Goal: Book appointment/travel/reservation

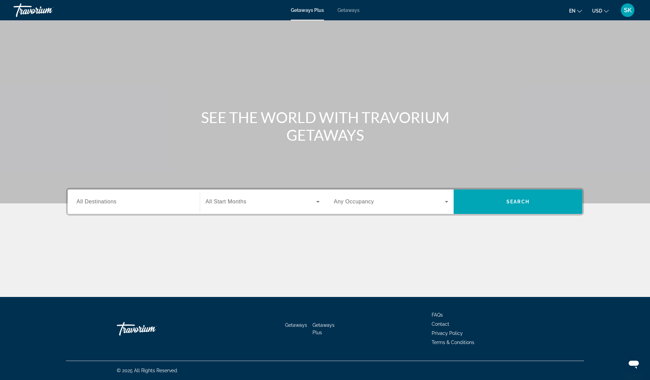
click at [447, 201] on icon "Search widget" at bounding box center [446, 202] width 3 height 2
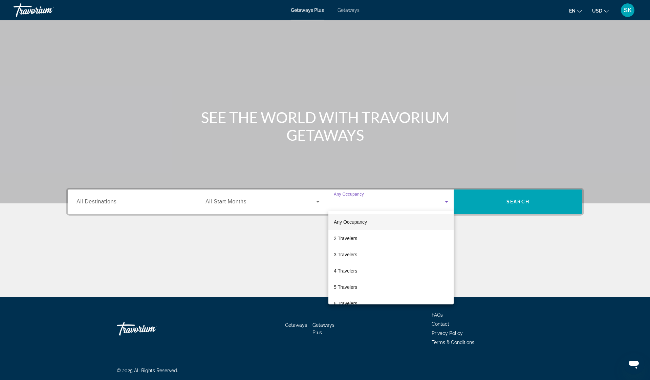
click at [251, 200] on div at bounding box center [325, 190] width 650 height 380
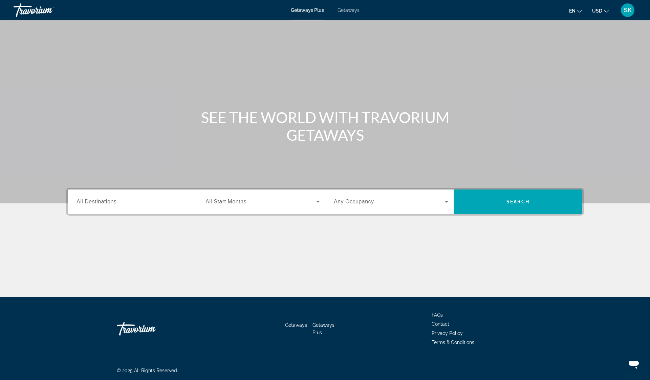
click at [318, 201] on icon "Search widget" at bounding box center [317, 202] width 3 height 2
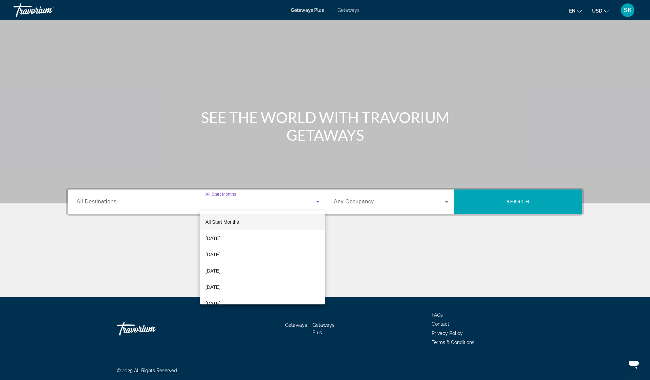
click at [318, 201] on div at bounding box center [325, 190] width 650 height 380
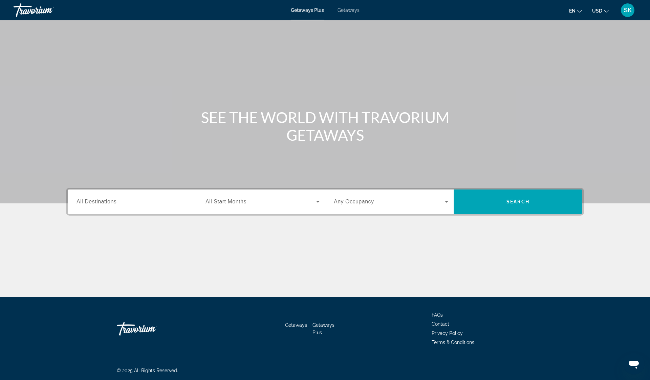
click at [161, 201] on input "Destination All Destinations" at bounding box center [134, 202] width 114 height 8
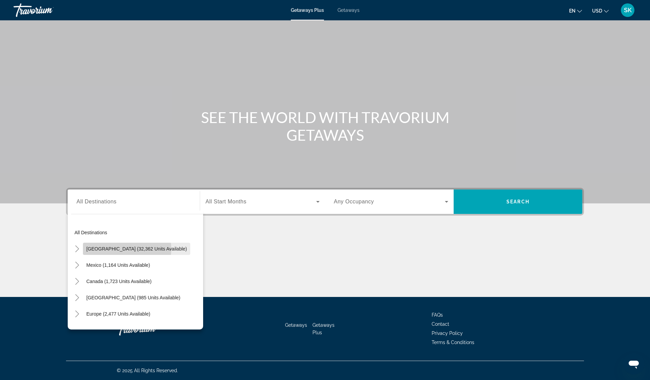
click at [127, 249] on span "[GEOGRAPHIC_DATA] (32,362 units available)" at bounding box center [136, 248] width 101 height 5
type input "**********"
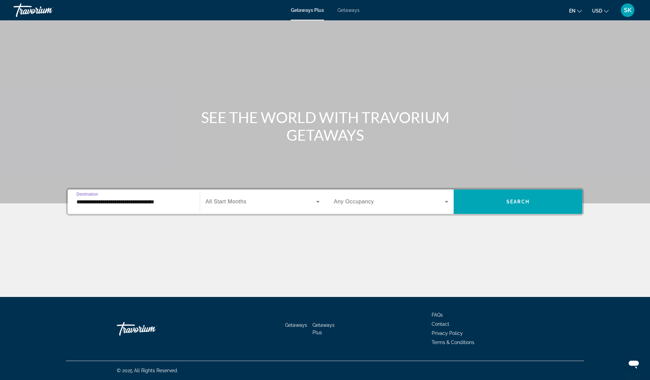
click at [318, 203] on icon "Search widget" at bounding box center [318, 201] width 8 height 8
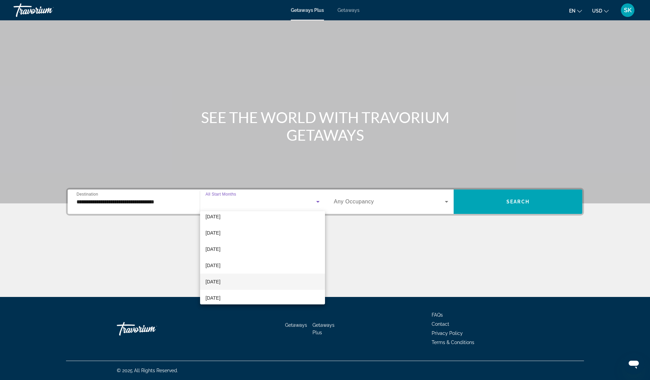
scroll to position [140, 0]
click at [234, 228] on mat-option "[DATE]" at bounding box center [262, 228] width 125 height 16
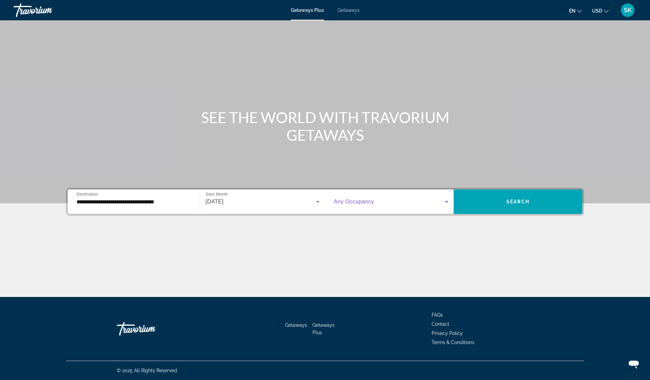
click at [447, 203] on icon "Search widget" at bounding box center [447, 201] width 8 height 8
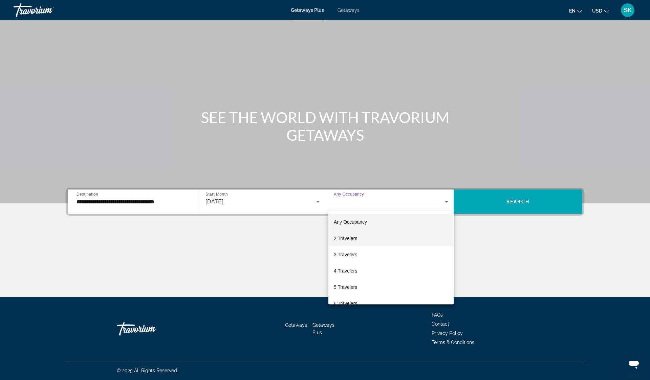
click at [387, 238] on mat-option "2 Travelers" at bounding box center [391, 238] width 125 height 16
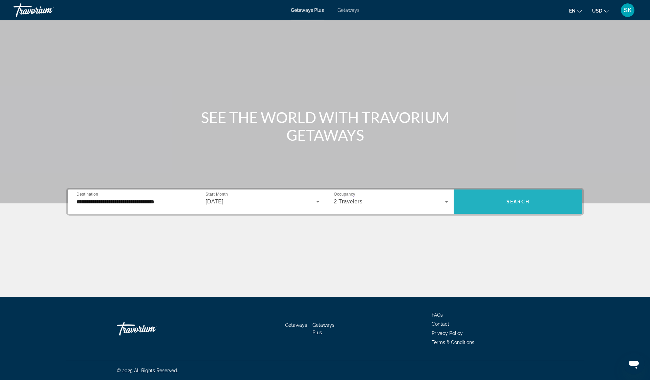
click at [521, 200] on span "Search" at bounding box center [518, 201] width 23 height 5
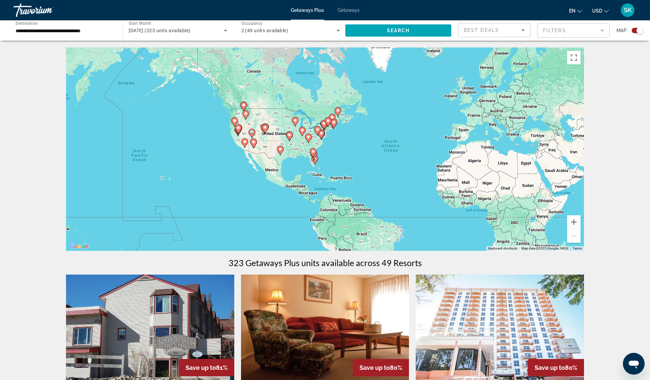
drag, startPoint x: 191, startPoint y: 199, endPoint x: 278, endPoint y: 206, distance: 86.7
click at [278, 206] on div "To activate drag with keyboard, press Alt + Enter. Once in keyboard drag state,…" at bounding box center [325, 148] width 518 height 203
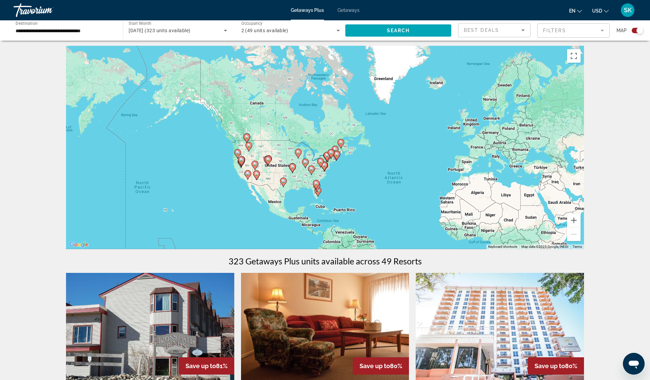
drag, startPoint x: 234, startPoint y: 197, endPoint x: 237, endPoint y: 228, distance: 31.3
click at [237, 228] on div "To activate drag with keyboard, press Alt + Enter. Once in keyboard drag state,…" at bounding box center [325, 147] width 518 height 203
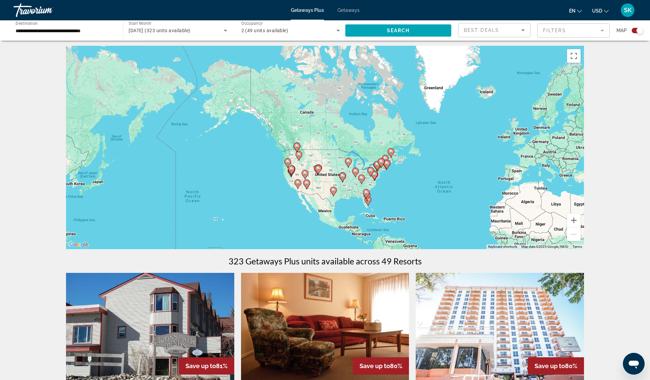
scroll to position [3, 0]
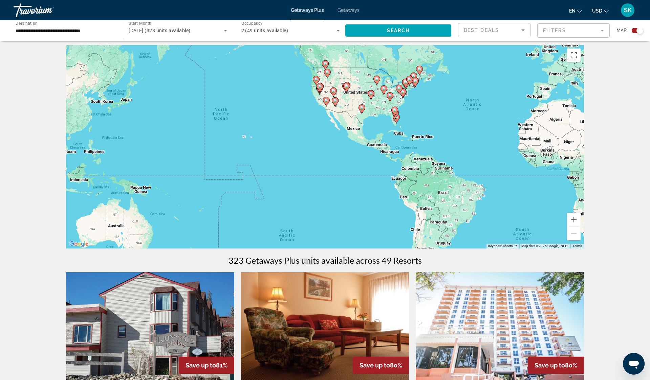
drag, startPoint x: 204, startPoint y: 184, endPoint x: 284, endPoint y: 111, distance: 107.6
click at [284, 111] on div "To activate drag with keyboard, press Alt + Enter. Once in keyboard drag state,…" at bounding box center [325, 146] width 518 height 203
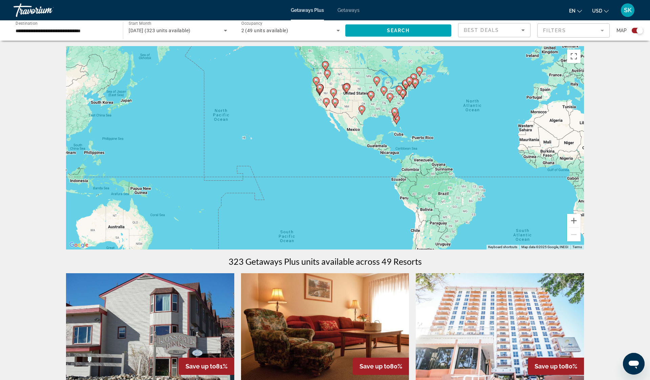
click at [246, 140] on div "To activate drag with keyboard, press Alt + Enter. Once in keyboard drag state,…" at bounding box center [325, 147] width 518 height 203
click at [244, 138] on div "To activate drag with keyboard, press Alt + Enter. Once in keyboard drag state,…" at bounding box center [325, 147] width 518 height 203
click at [253, 140] on div "To activate drag with keyboard, press Alt + Enter. Once in keyboard drag state,…" at bounding box center [325, 147] width 518 height 203
click at [252, 139] on div "To activate drag with keyboard, press Alt + Enter. Once in keyboard drag state,…" at bounding box center [325, 147] width 518 height 203
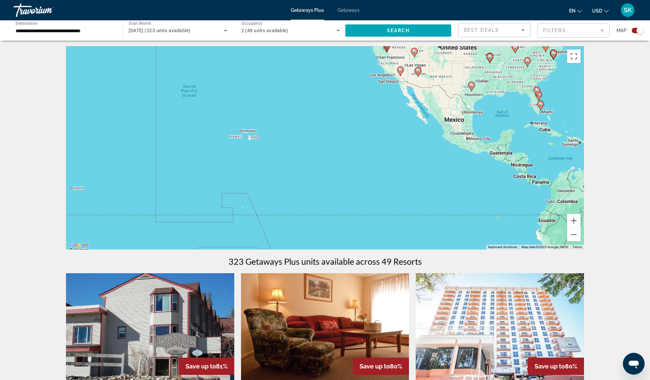
click at [253, 137] on div "To activate drag with keyboard, press Alt + Enter. Once in keyboard drag state,…" at bounding box center [325, 147] width 518 height 203
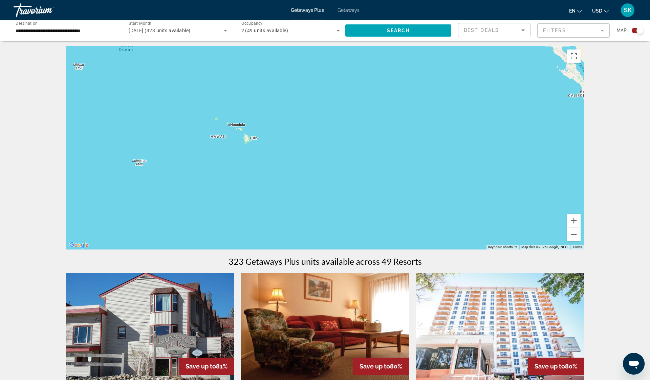
click at [248, 138] on div "To activate drag with keyboard, press Alt + Enter. Once in keyboard drag state,…" at bounding box center [325, 147] width 518 height 203
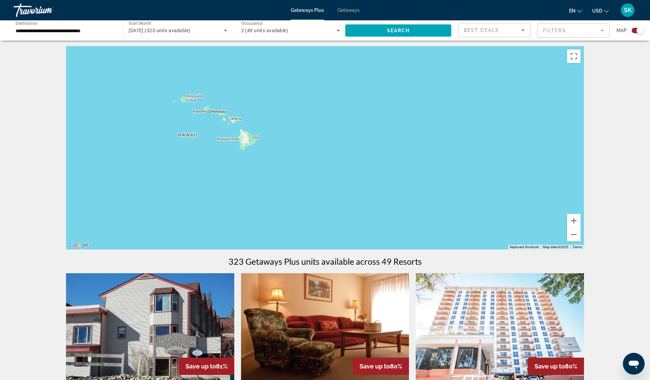
click at [249, 138] on div "Main content" at bounding box center [325, 147] width 518 height 203
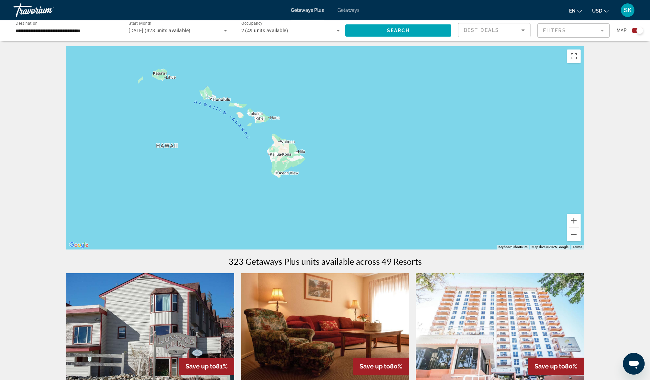
drag, startPoint x: 182, startPoint y: 156, endPoint x: 222, endPoint y: 170, distance: 43.1
click at [222, 170] on div "Main content" at bounding box center [325, 147] width 518 height 203
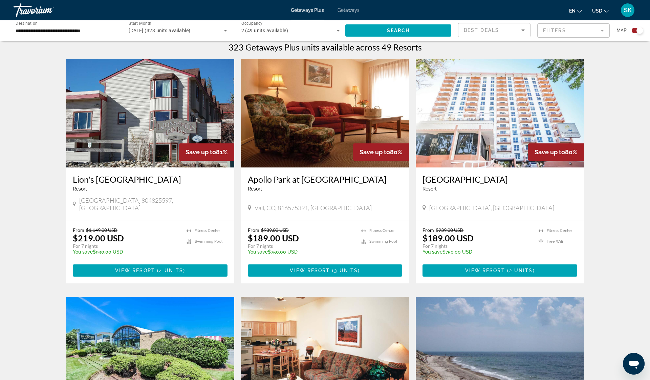
scroll to position [0, 0]
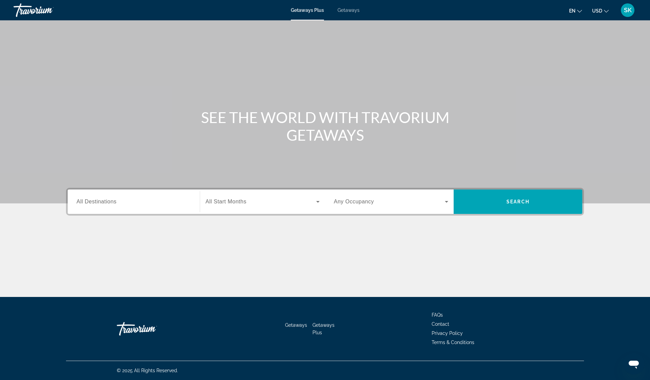
click at [96, 202] on span "All Destinations" at bounding box center [97, 202] width 40 height 6
click at [96, 202] on input "Destination All Destinations" at bounding box center [134, 202] width 114 height 8
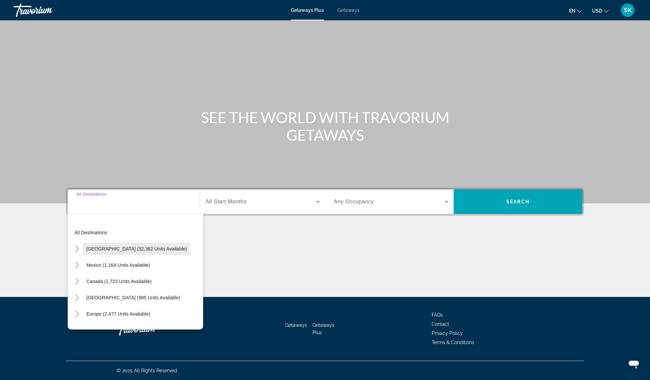
click at [112, 250] on span "United States (32,362 units available)" at bounding box center [136, 248] width 101 height 5
type input "**********"
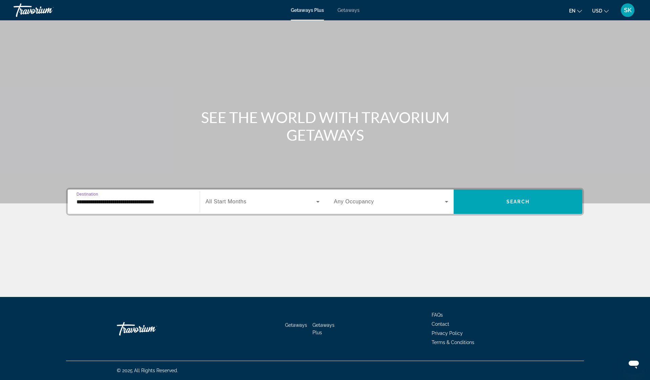
click at [235, 202] on span "All Start Months" at bounding box center [226, 202] width 41 height 6
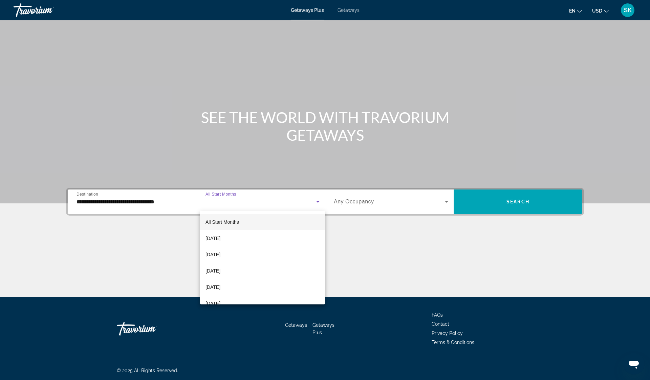
click at [227, 224] on span "All Start Months" at bounding box center [223, 221] width 34 height 5
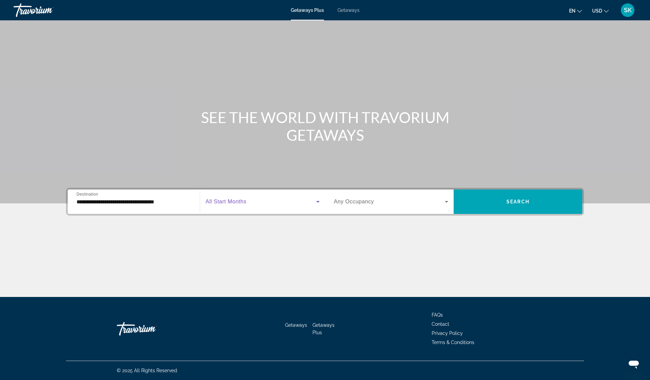
click at [365, 201] on span "Any Occupancy" at bounding box center [354, 202] width 40 height 6
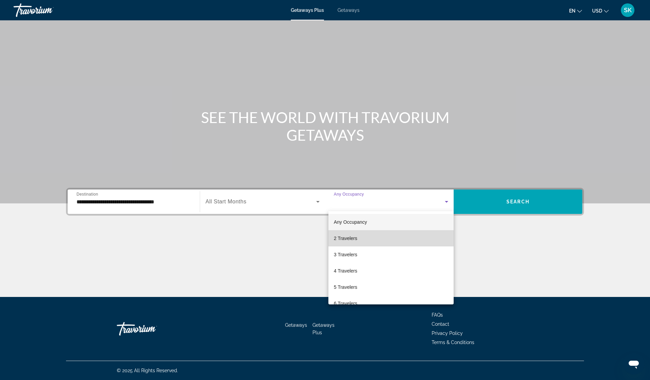
click at [354, 237] on span "2 Travelers" at bounding box center [345, 238] width 23 height 8
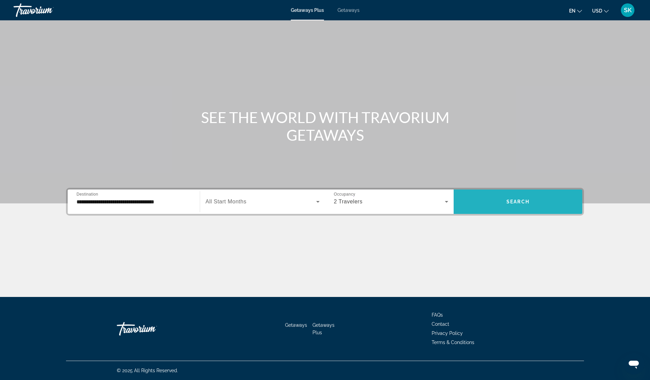
click at [522, 202] on span "Search" at bounding box center [518, 201] width 23 height 5
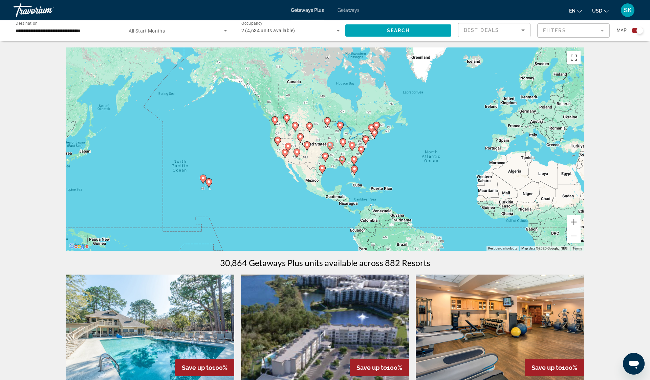
drag, startPoint x: 121, startPoint y: 187, endPoint x: 249, endPoint y: 205, distance: 129.0
click at [249, 205] on div "To activate drag with keyboard, press Alt + Enter. Once in keyboard drag state,…" at bounding box center [325, 148] width 518 height 203
click at [204, 178] on image "Main content" at bounding box center [203, 178] width 4 height 4
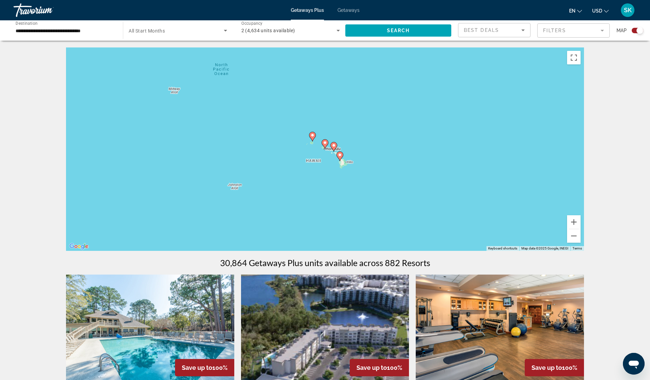
click at [325, 143] on image "Main content" at bounding box center [325, 143] width 4 height 4
type input "**********"
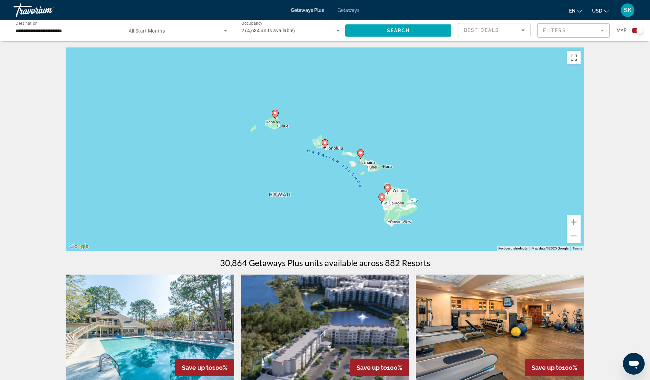
click at [326, 144] on image "Main content" at bounding box center [325, 143] width 4 height 4
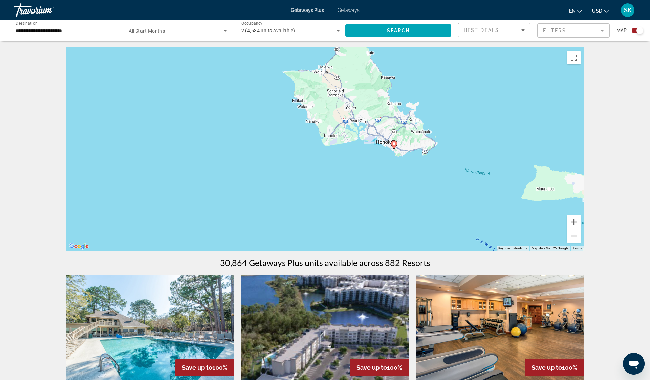
drag, startPoint x: 338, startPoint y: 175, endPoint x: 396, endPoint y: 168, distance: 58.4
click at [396, 168] on div "To activate drag with keyboard, press Alt + Enter. Once in keyboard drag state,…" at bounding box center [325, 148] width 518 height 203
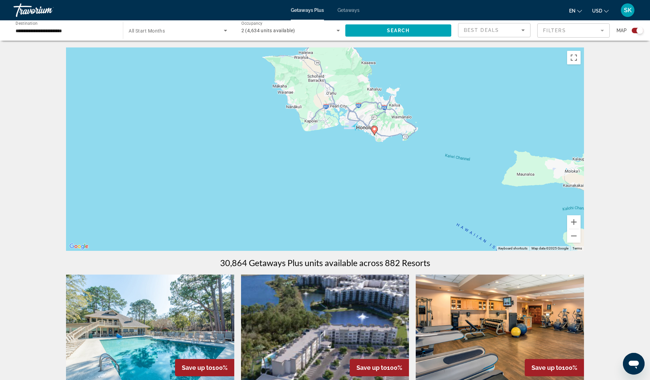
click at [374, 129] on image "Main content" at bounding box center [375, 129] width 4 height 4
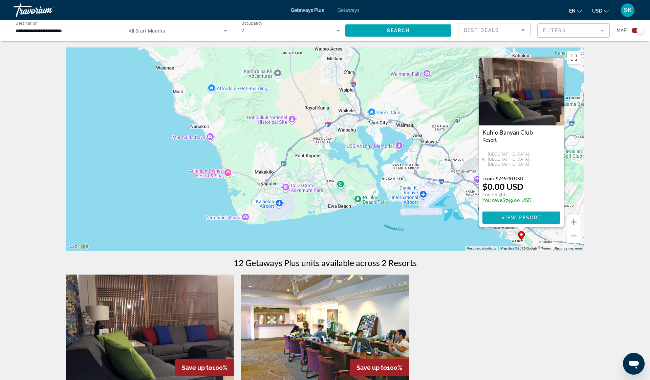
click at [520, 216] on span "View Resort" at bounding box center [522, 217] width 40 height 5
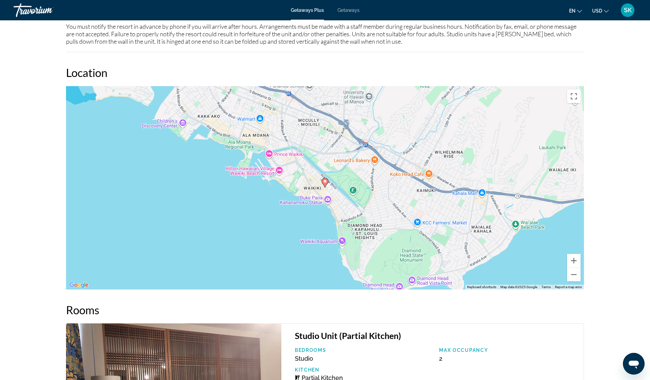
scroll to position [821, 0]
click at [279, 171] on div "To activate drag with keyboard, press Alt + Enter. Once in keyboard drag state,…" at bounding box center [325, 187] width 518 height 203
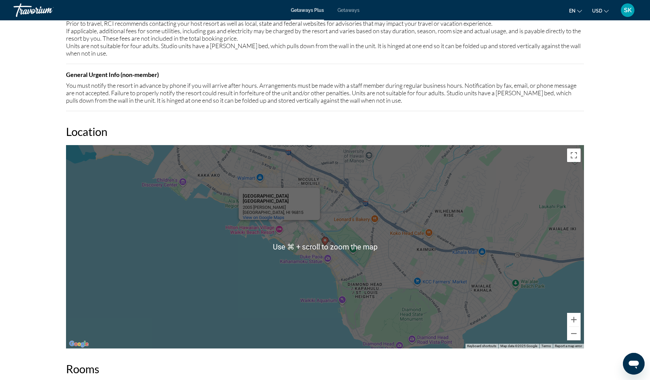
scroll to position [762, 0]
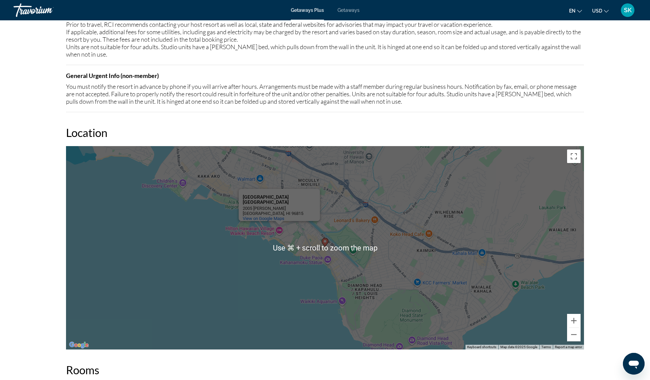
click at [619, 184] on div "prev next Honolulu, HI, USA Kuhio Banyan Club Address 2310 Kuhio Avenue Suite 1…" at bounding box center [325, 51] width 650 height 1584
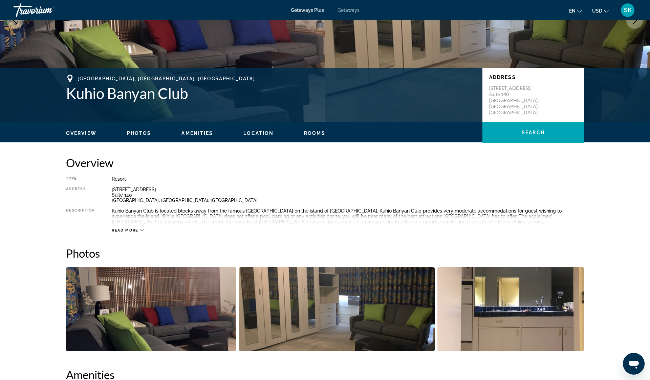
scroll to position [126, 0]
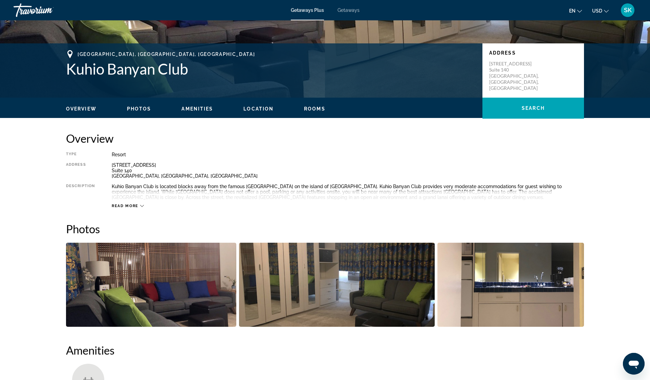
click at [143, 206] on icon "Main content" at bounding box center [142, 206] width 4 height 4
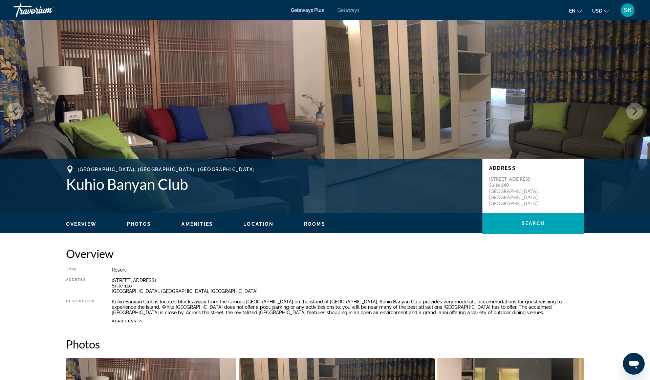
scroll to position [0, 0]
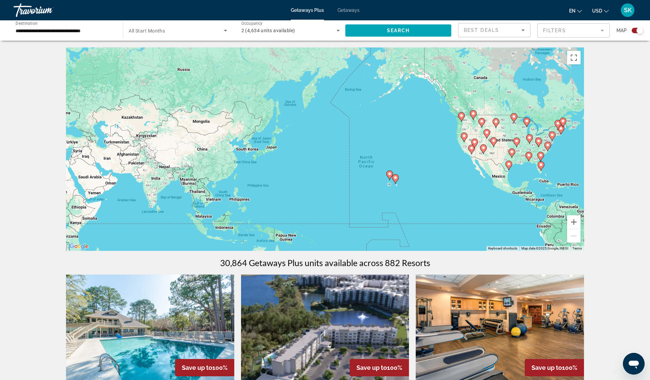
drag, startPoint x: 110, startPoint y: 137, endPoint x: 425, endPoint y: 150, distance: 315.3
click at [425, 150] on div "To activate drag with keyboard, press Alt + Enter. Once in keyboard drag state,…" at bounding box center [325, 148] width 518 height 203
click at [392, 174] on image "Main content" at bounding box center [391, 174] width 4 height 4
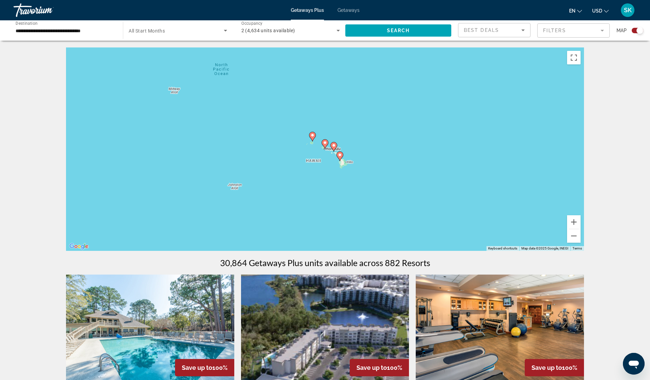
click at [312, 134] on image "Main content" at bounding box center [313, 135] width 4 height 4
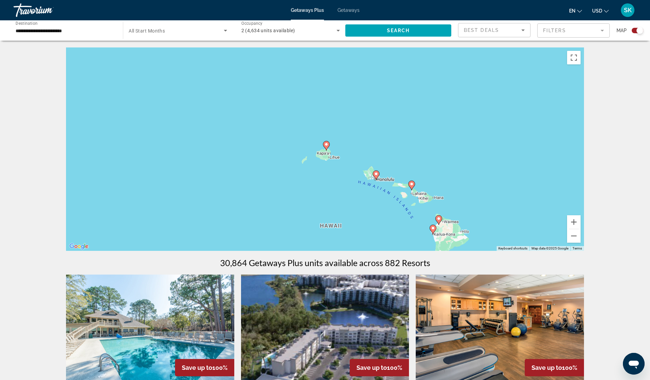
click at [327, 148] on icon "Main content" at bounding box center [326, 145] width 6 height 9
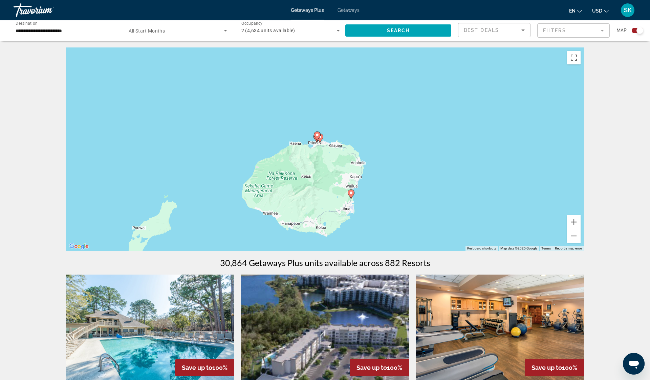
scroll to position [0, 0]
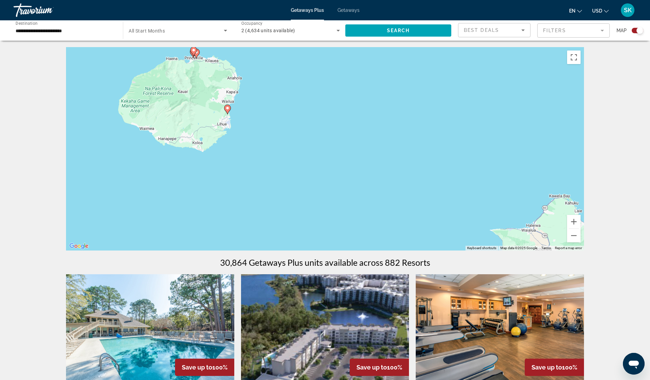
drag, startPoint x: 431, startPoint y: 212, endPoint x: 247, endPoint y: 83, distance: 224.8
click at [247, 83] on div "To activate drag with keyboard, press Alt + Enter. Once in keyboard drag state,…" at bounding box center [325, 148] width 518 height 203
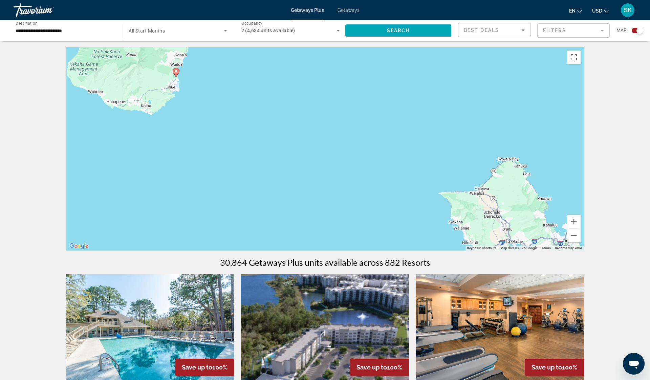
scroll to position [0, 0]
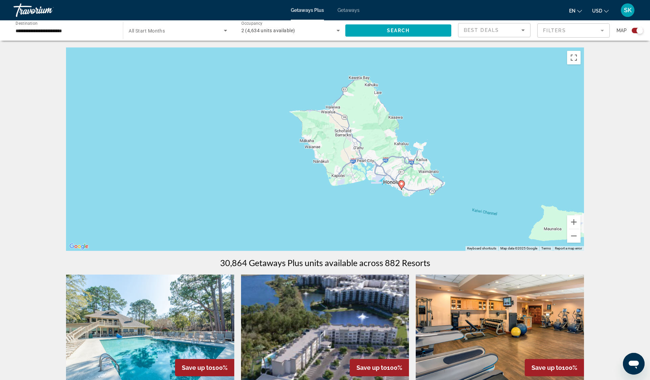
drag, startPoint x: 444, startPoint y: 176, endPoint x: 284, endPoint y: 88, distance: 182.5
click at [288, 88] on div "To activate drag with keyboard, press Alt + Enter. Once in keyboard drag state,…" at bounding box center [325, 148] width 518 height 203
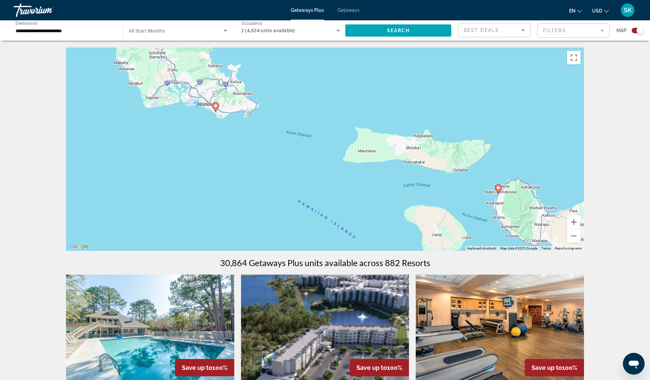
drag, startPoint x: 322, startPoint y: 179, endPoint x: 152, endPoint y: 110, distance: 184.2
click at [152, 110] on div "To activate drag with keyboard, press Alt + Enter. Once in keyboard drag state,…" at bounding box center [325, 148] width 518 height 203
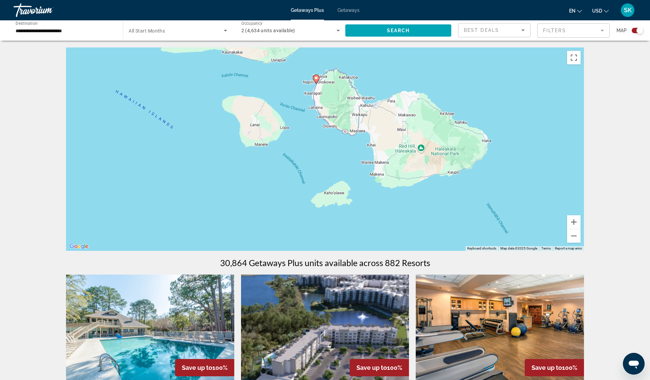
drag, startPoint x: 359, startPoint y: 173, endPoint x: 175, endPoint y: 63, distance: 214.2
click at [175, 63] on div "To activate drag with keyboard, press Alt + Enter. Once in keyboard drag state,…" at bounding box center [325, 148] width 518 height 203
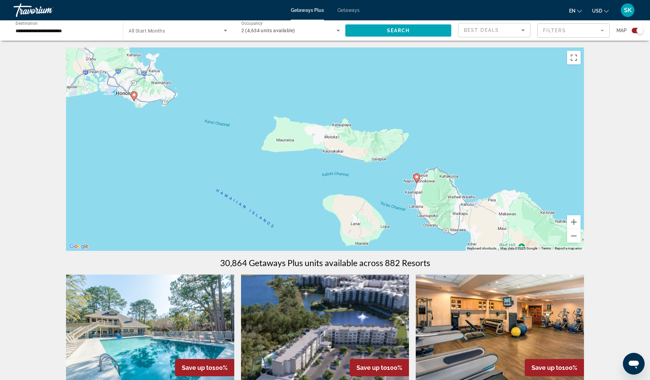
drag, startPoint x: 194, startPoint y: 84, endPoint x: 295, endPoint y: 183, distance: 141.6
click at [295, 183] on div "To activate drag with keyboard, press Alt + Enter. Once in keyboard drag state,…" at bounding box center [325, 148] width 518 height 203
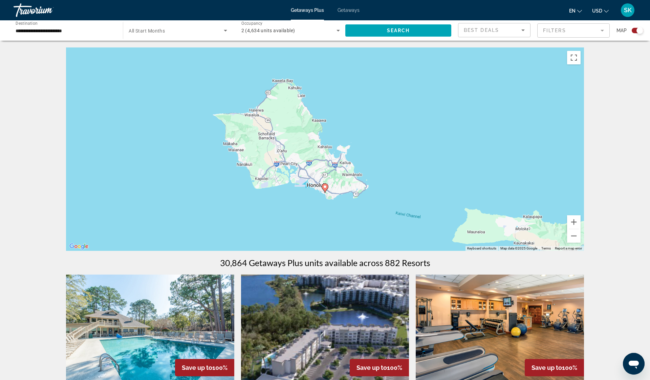
drag, startPoint x: 170, startPoint y: 133, endPoint x: 364, endPoint y: 226, distance: 214.4
click at [364, 226] on div "To activate drag with keyboard, press Alt + Enter. Once in keyboard drag state,…" at bounding box center [325, 148] width 518 height 203
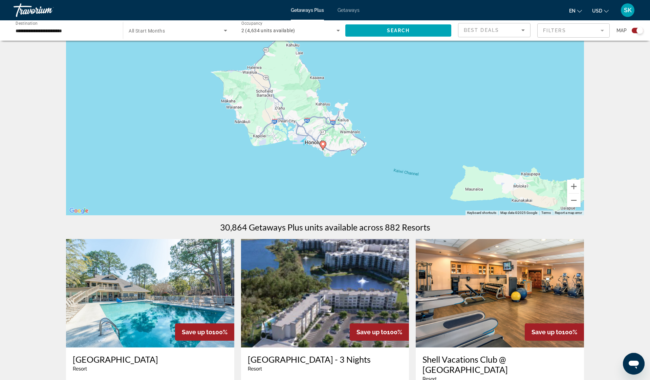
drag, startPoint x: 402, startPoint y: 225, endPoint x: 399, endPoint y: 217, distance: 8.8
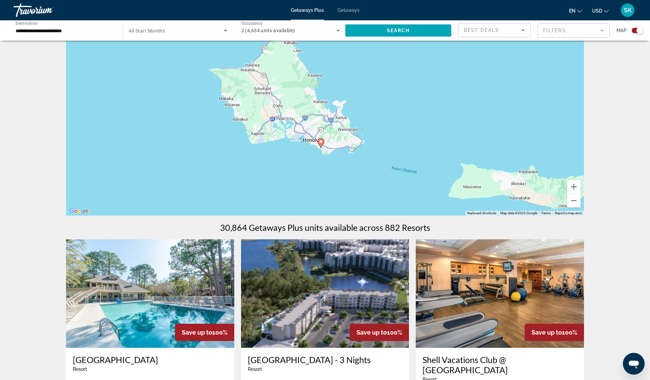
scroll to position [37, 0]
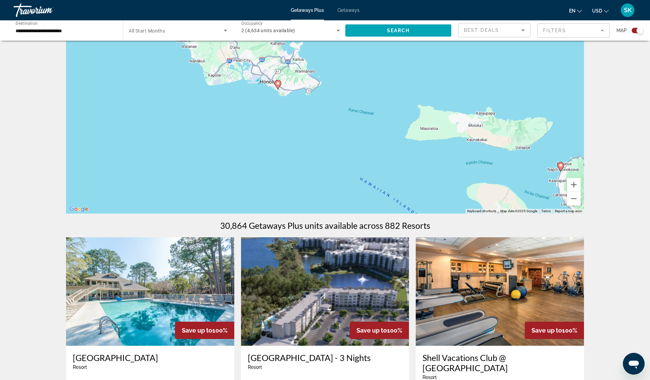
drag, startPoint x: 380, startPoint y: 192, endPoint x: 336, endPoint y: 134, distance: 73.5
click at [336, 134] on div "To activate drag with keyboard, press Alt + Enter. Once in keyboard drag state,…" at bounding box center [325, 111] width 518 height 203
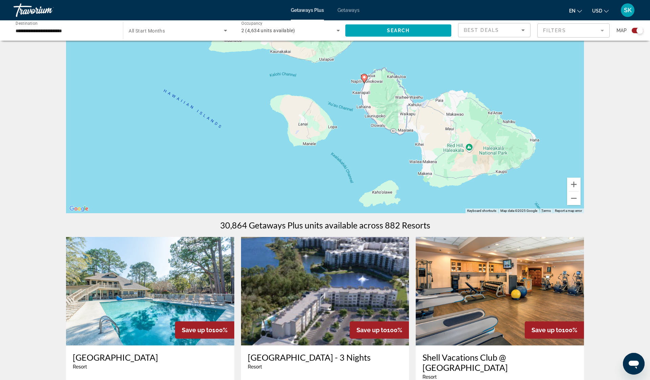
drag, startPoint x: 407, startPoint y: 165, endPoint x: 205, endPoint y: 75, distance: 220.8
click at [205, 75] on div "To activate drag with keyboard, press Alt + Enter. Once in keyboard drag state,…" at bounding box center [325, 111] width 518 height 203
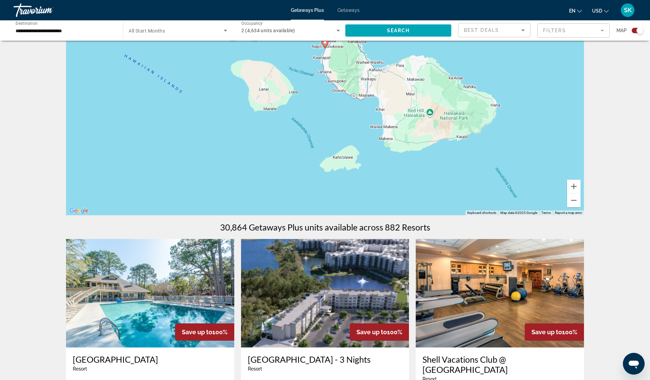
drag, startPoint x: 242, startPoint y: 102, endPoint x: 204, endPoint y: 66, distance: 52.2
click at [204, 66] on div "To activate drag with keyboard, press Alt + Enter. Once in keyboard drag state,…" at bounding box center [325, 113] width 518 height 203
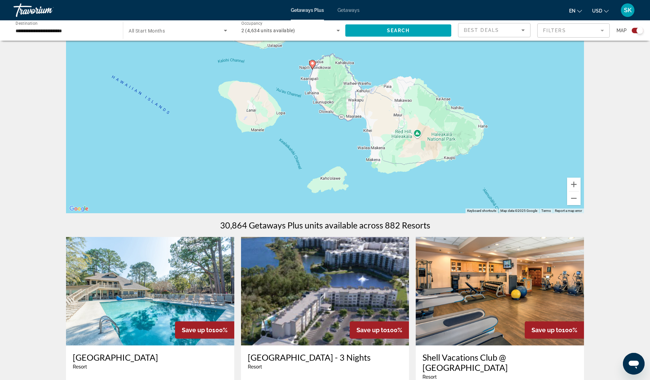
drag, startPoint x: 198, startPoint y: 75, endPoint x: 181, endPoint y: 105, distance: 34.5
click at [181, 105] on div "To activate drag with keyboard, press Alt + Enter. Once in keyboard drag state,…" at bounding box center [325, 111] width 518 height 203
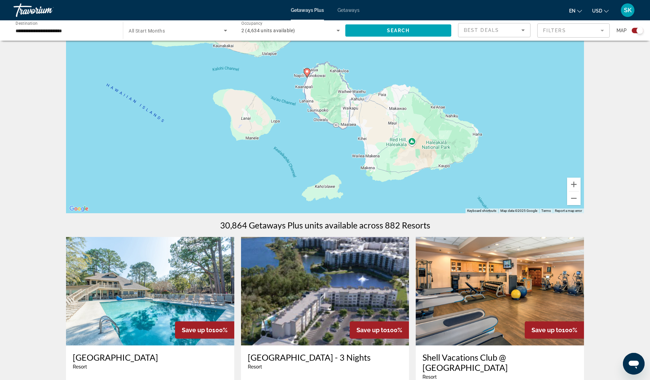
scroll to position [37, 0]
click at [309, 72] on image "Main content" at bounding box center [307, 72] width 4 height 4
click at [307, 72] on image "Main content" at bounding box center [307, 72] width 4 height 4
type input "**********"
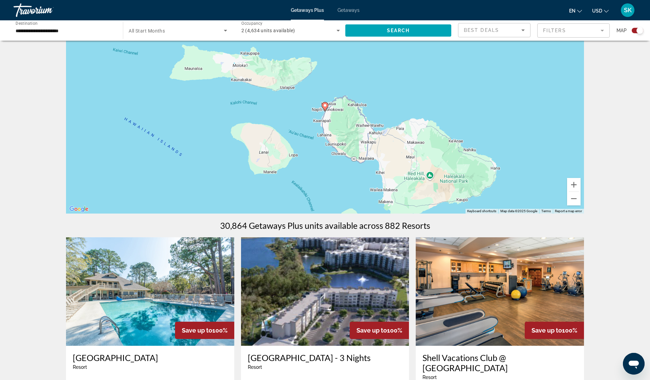
click at [325, 106] on image "Main content" at bounding box center [325, 105] width 4 height 4
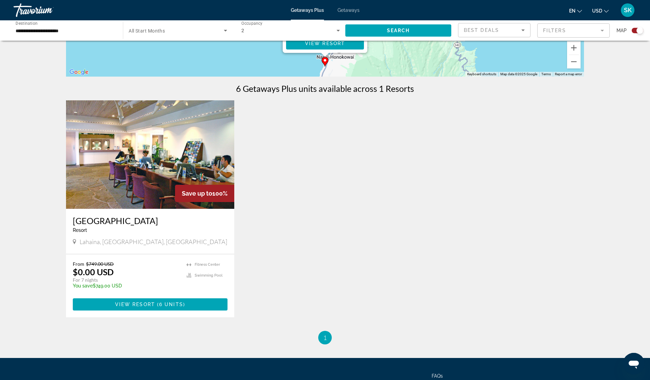
scroll to position [175, 0]
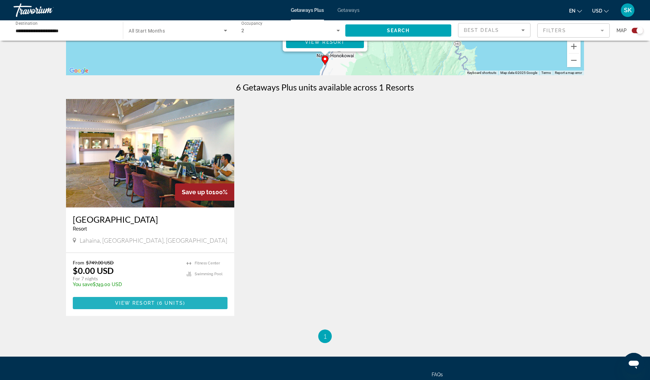
click at [144, 302] on span "View Resort" at bounding box center [135, 302] width 40 height 5
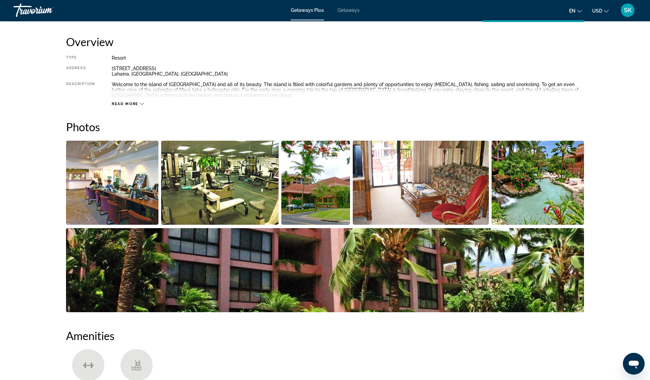
scroll to position [220, 0]
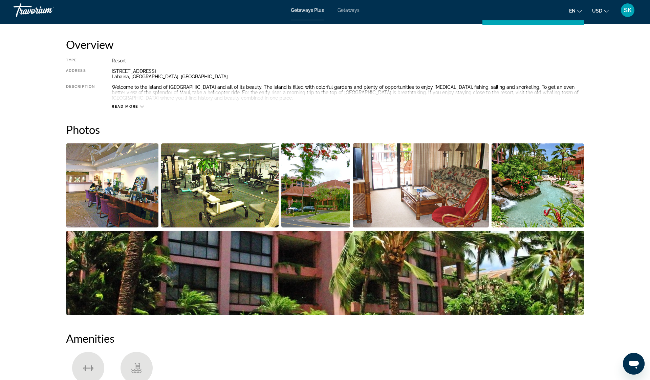
click at [96, 176] on img "Open full-screen image slider" at bounding box center [112, 185] width 92 height 84
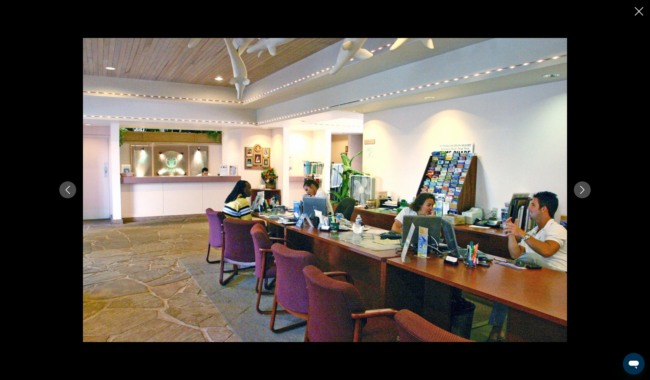
click at [582, 189] on icon "Next image" at bounding box center [583, 190] width 8 height 8
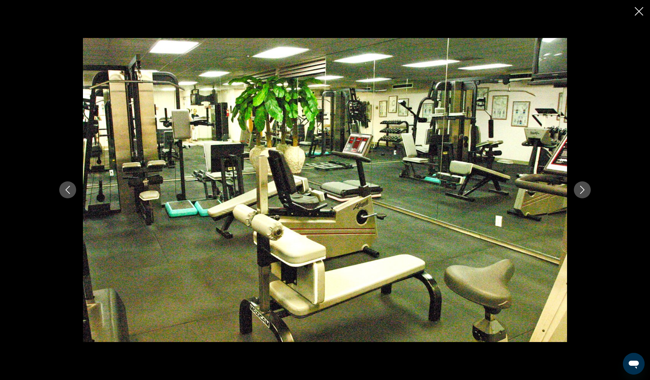
click at [583, 190] on icon "Next image" at bounding box center [583, 190] width 8 height 8
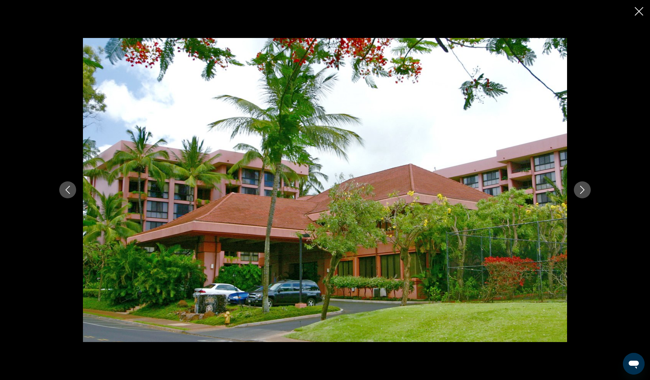
click at [583, 190] on icon "Next image" at bounding box center [583, 190] width 8 height 8
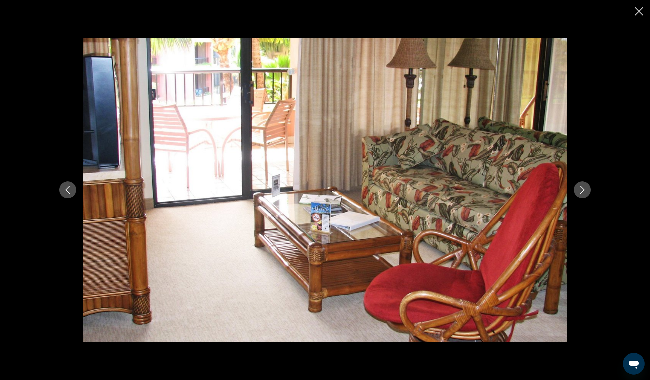
click at [583, 190] on icon "Next image" at bounding box center [583, 190] width 8 height 8
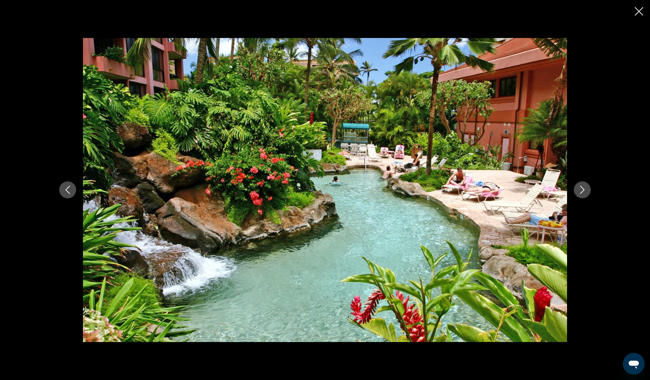
click at [583, 190] on icon "Next image" at bounding box center [583, 190] width 8 height 8
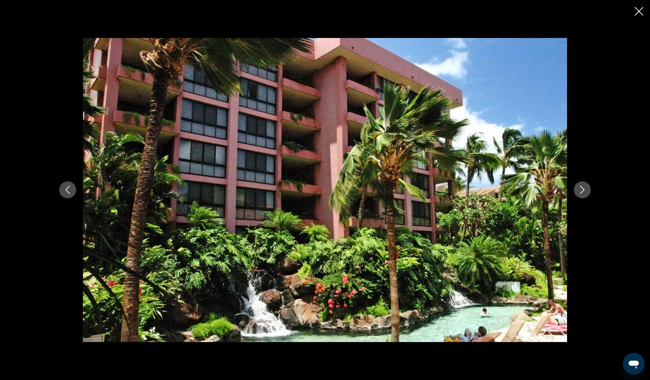
click at [583, 190] on icon "Next image" at bounding box center [583, 190] width 8 height 8
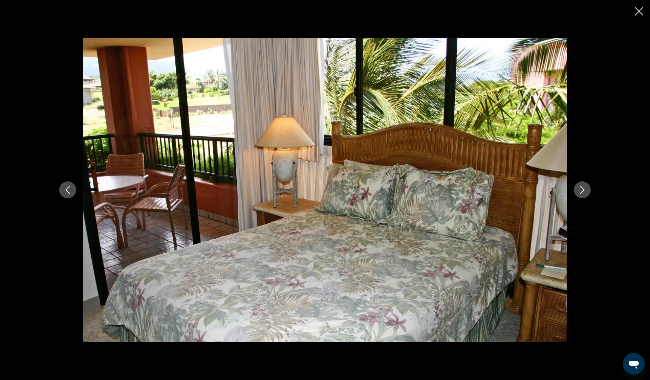
click at [583, 190] on icon "Next image" at bounding box center [583, 190] width 8 height 8
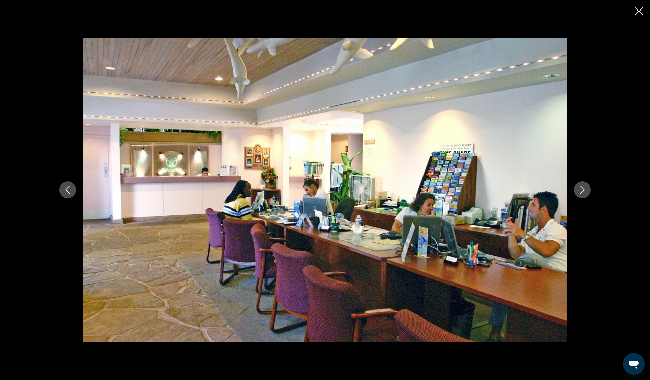
click at [583, 190] on icon "Next image" at bounding box center [583, 190] width 8 height 8
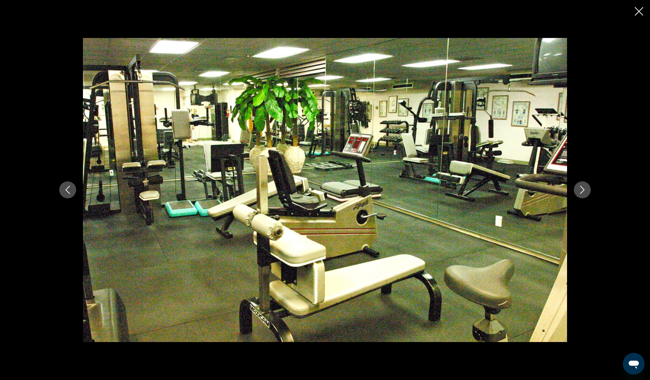
click at [640, 12] on icon "Close slideshow" at bounding box center [639, 11] width 8 height 8
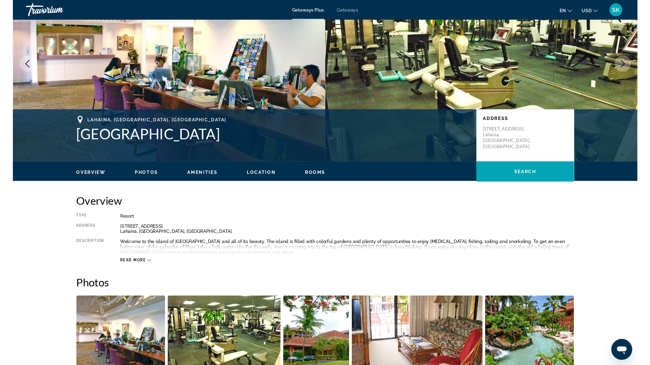
scroll to position [0, 0]
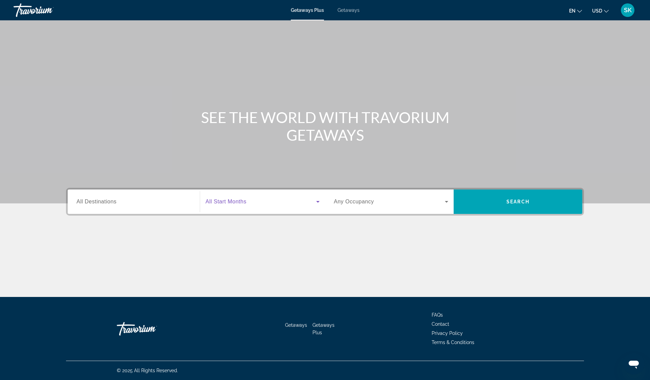
click at [318, 202] on icon "Search widget" at bounding box center [318, 201] width 8 height 8
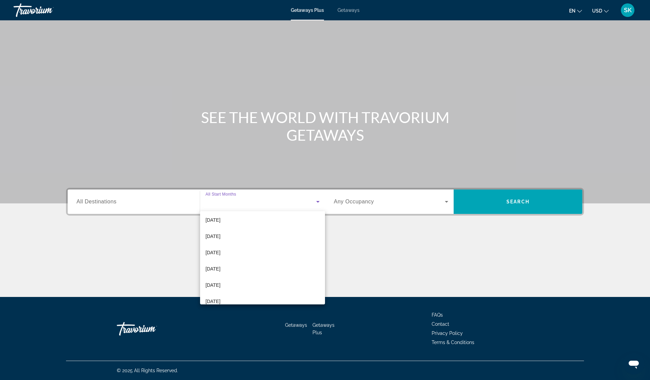
scroll to position [140, 0]
click at [221, 228] on span "May 2026" at bounding box center [213, 228] width 15 height 8
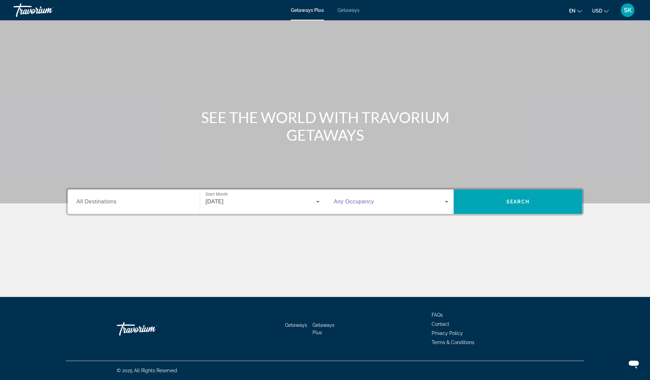
click at [446, 202] on icon "Search widget" at bounding box center [446, 202] width 3 height 2
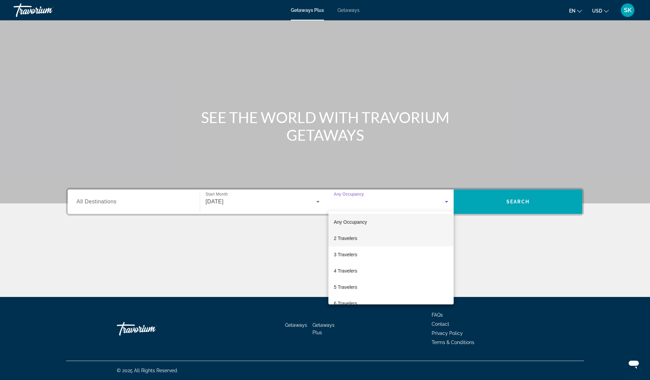
click at [382, 236] on mat-option "2 Travelers" at bounding box center [391, 238] width 125 height 16
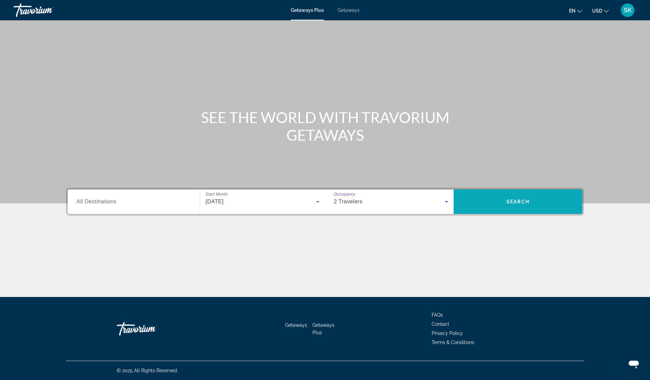
click at [521, 202] on span "Search" at bounding box center [518, 201] width 23 height 5
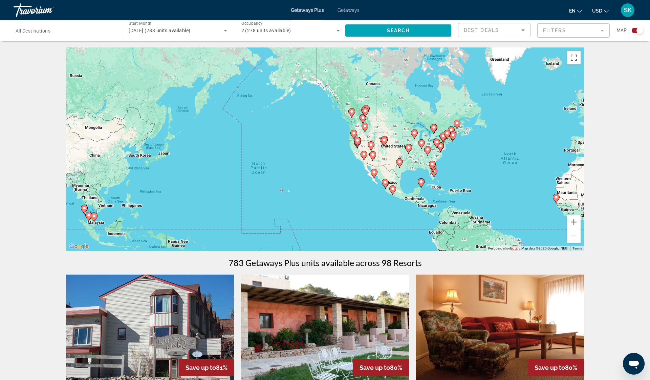
drag, startPoint x: 387, startPoint y: 184, endPoint x: 590, endPoint y: 204, distance: 204.9
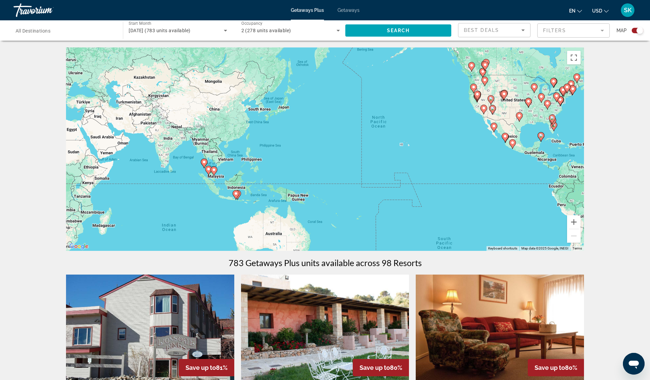
drag, startPoint x: 331, startPoint y: 198, endPoint x: 452, endPoint y: 151, distance: 129.7
click at [452, 151] on div "To activate drag with keyboard, press Alt + Enter. Once in keyboard drag state,…" at bounding box center [325, 148] width 518 height 203
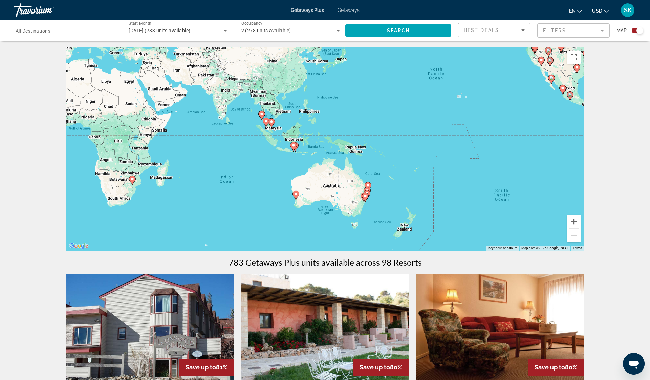
drag, startPoint x: 313, startPoint y: 176, endPoint x: 372, endPoint y: 129, distance: 75.6
click at [372, 129] on div "To activate drag with keyboard, press Alt + Enter. Once in keyboard drag state,…" at bounding box center [325, 148] width 518 height 203
click at [294, 145] on image "Main content" at bounding box center [294, 145] width 4 height 4
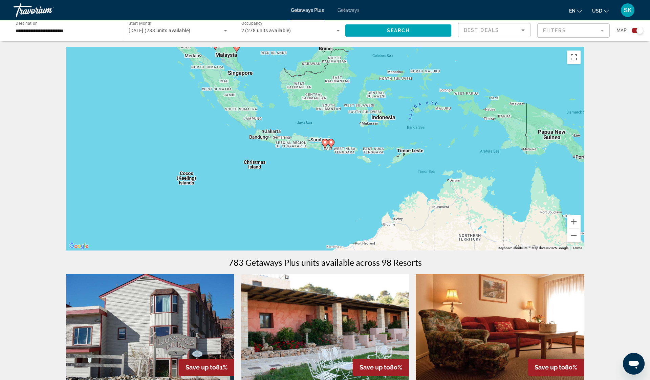
scroll to position [0, 0]
click at [326, 144] on image "Main content" at bounding box center [325, 143] width 4 height 4
type input "**********"
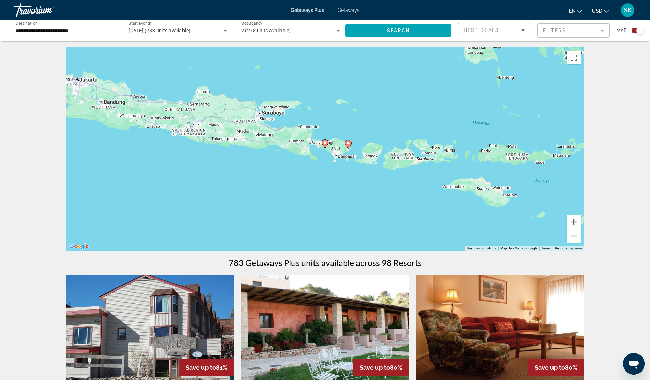
click at [326, 143] on image "Main content" at bounding box center [325, 143] width 4 height 4
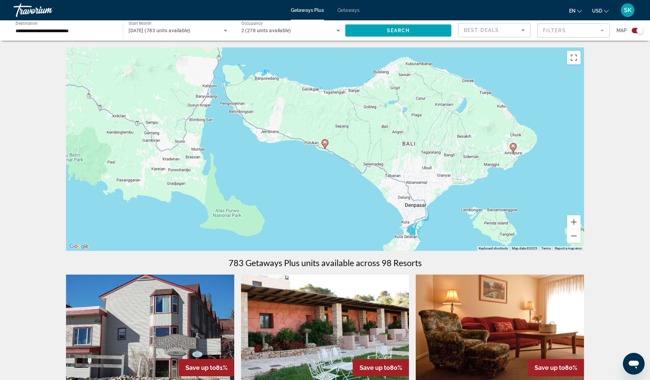
click at [515, 147] on image "Main content" at bounding box center [513, 146] width 4 height 4
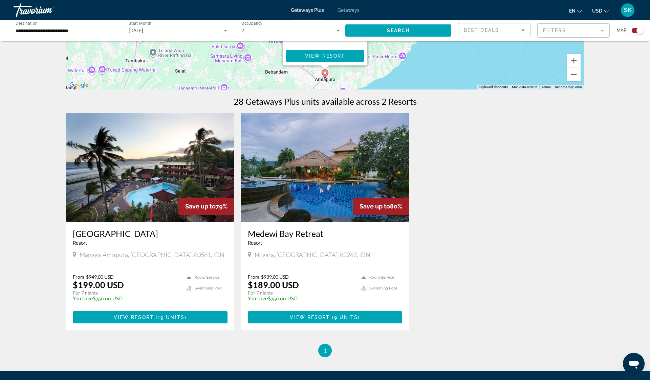
scroll to position [162, 0]
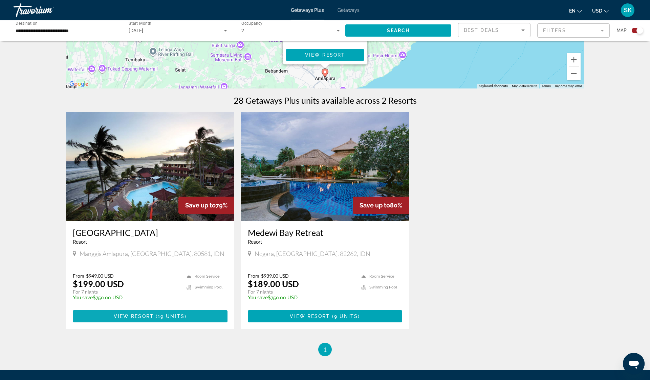
click at [154, 315] on span "Main content" at bounding box center [155, 315] width 2 height 5
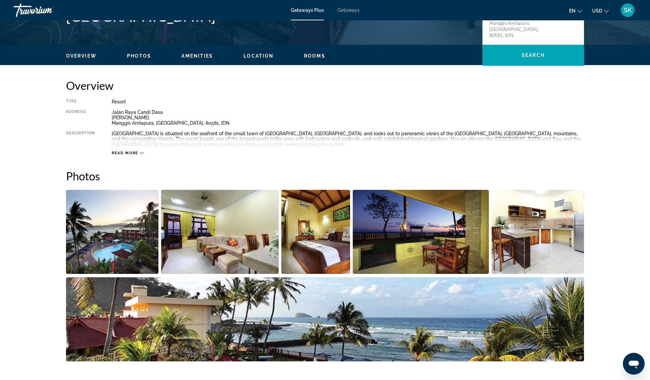
scroll to position [181, 0]
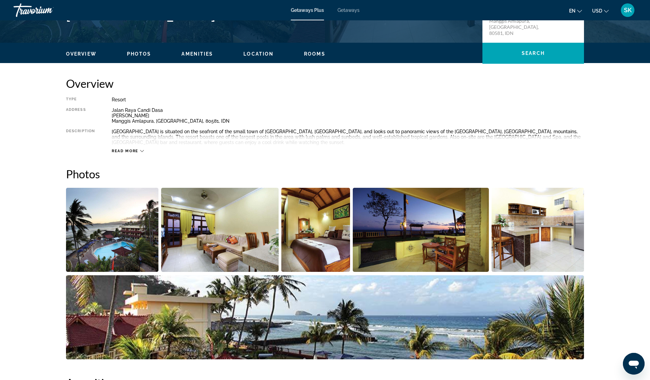
click at [97, 246] on img "Open full-screen image slider" at bounding box center [112, 230] width 92 height 84
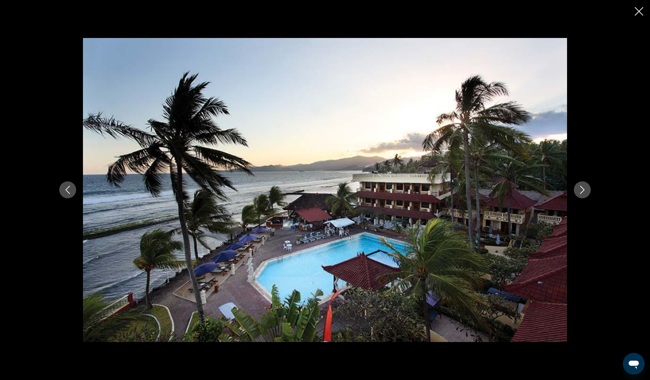
click at [586, 191] on icon "Next image" at bounding box center [583, 190] width 8 height 8
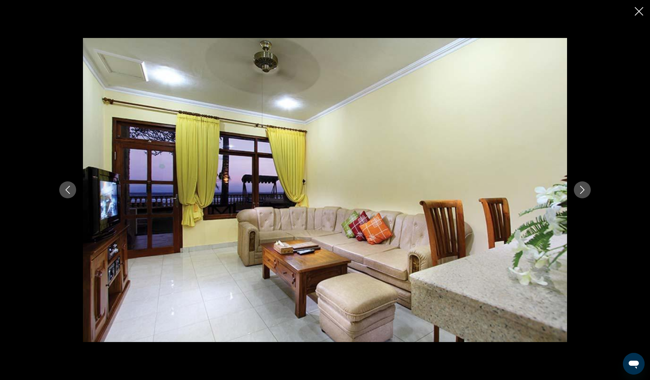
scroll to position [208, 0]
click at [585, 189] on icon "Next image" at bounding box center [583, 190] width 8 height 8
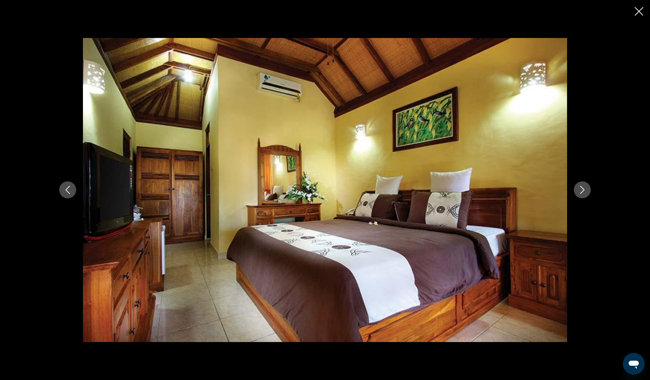
click at [585, 189] on icon "Next image" at bounding box center [583, 190] width 8 height 8
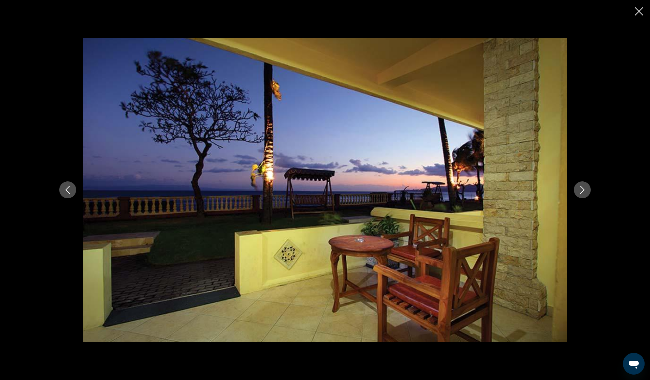
click at [585, 189] on icon "Next image" at bounding box center [583, 190] width 8 height 8
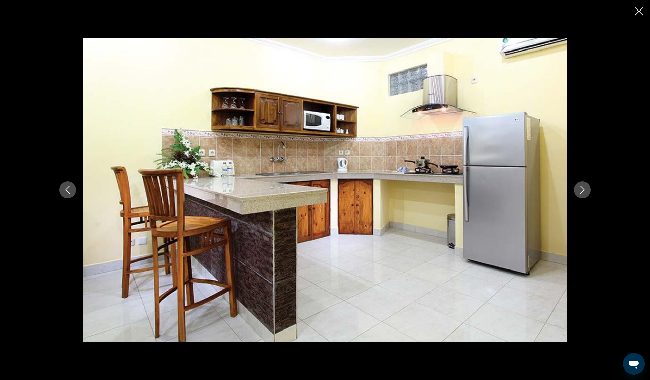
click at [585, 189] on icon "Next image" at bounding box center [583, 190] width 8 height 8
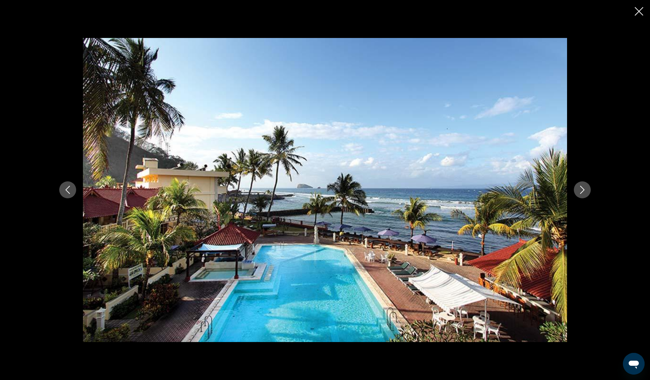
click at [584, 189] on icon "Next image" at bounding box center [583, 190] width 4 height 8
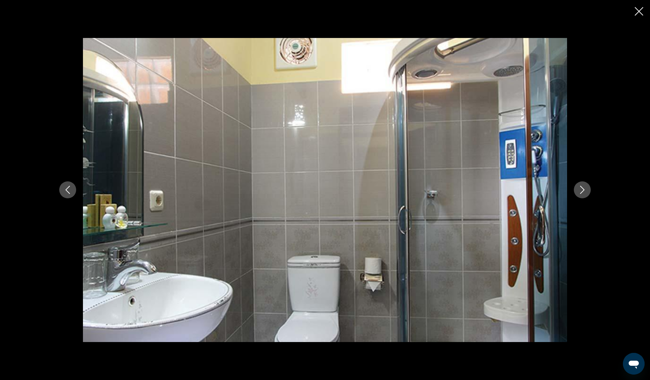
click at [584, 189] on icon "Next image" at bounding box center [583, 190] width 4 height 8
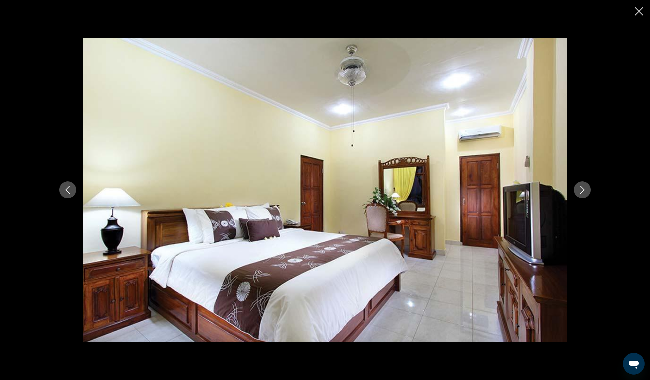
click at [584, 189] on icon "Next image" at bounding box center [583, 190] width 4 height 8
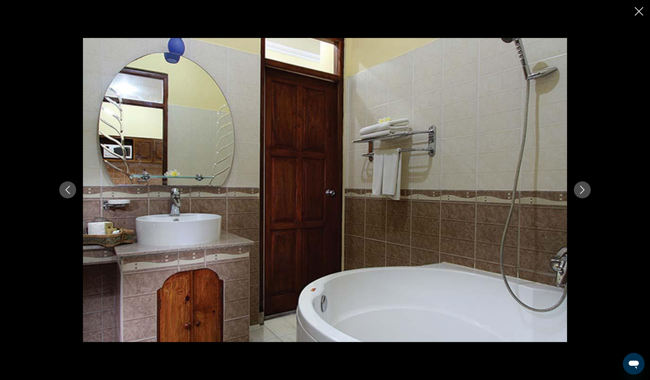
click at [584, 189] on icon "Next image" at bounding box center [583, 190] width 4 height 8
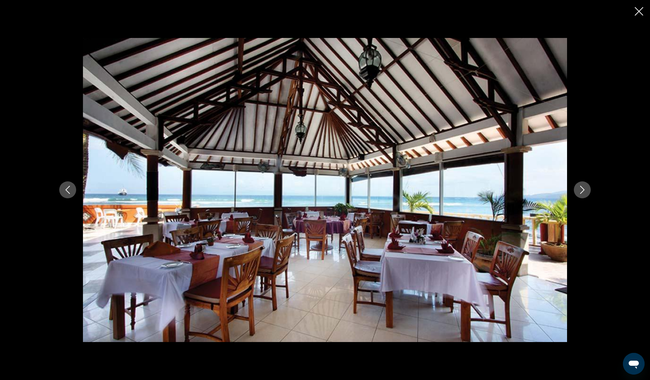
click at [584, 189] on icon "Next image" at bounding box center [583, 190] width 4 height 8
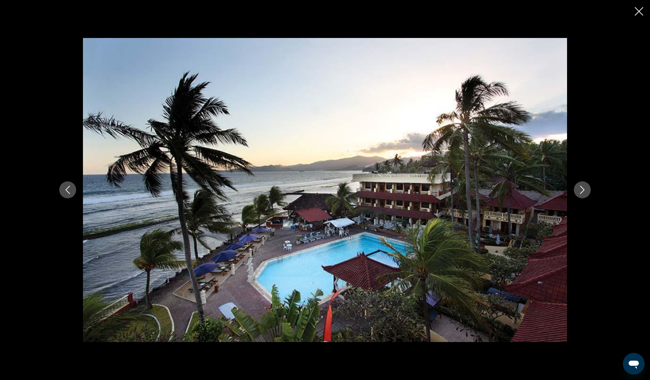
click at [640, 13] on icon "Close slideshow" at bounding box center [639, 11] width 8 height 8
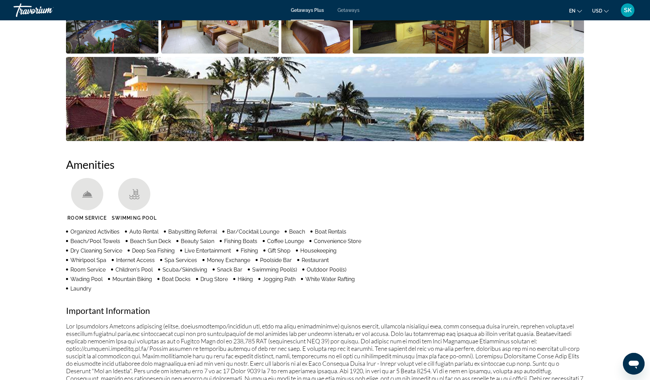
scroll to position [395, 0]
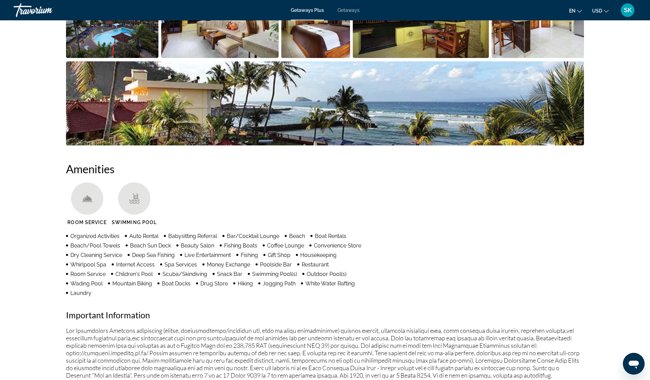
click at [581, 11] on icon "Change language" at bounding box center [580, 11] width 5 height 3
click at [563, 69] on button "русский" at bounding box center [562, 71] width 30 height 9
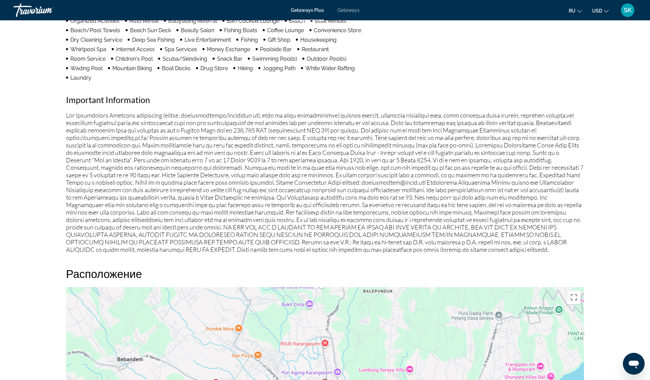
scroll to position [608, 0]
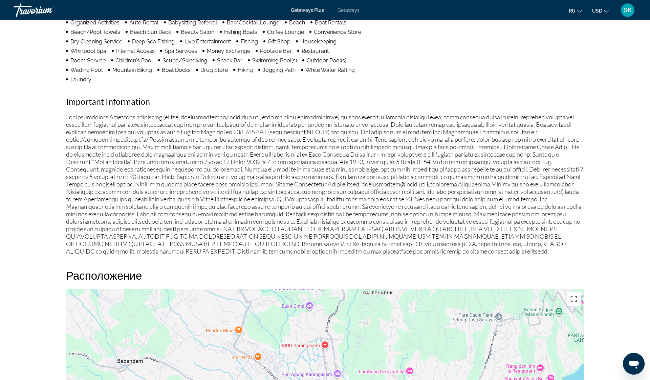
click at [582, 13] on button "ru English Español Français Italiano Português русский" at bounding box center [575, 11] width 13 height 10
click at [565, 26] on button "English" at bounding box center [562, 27] width 30 height 9
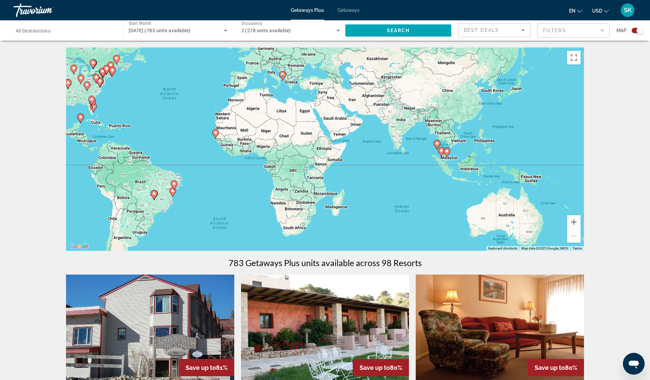
drag, startPoint x: 329, startPoint y: 144, endPoint x: 189, endPoint y: 86, distance: 151.4
click at [188, 87] on div "To activate drag with keyboard, press Alt + Enter. Once in keyboard drag state,…" at bounding box center [325, 148] width 518 height 203
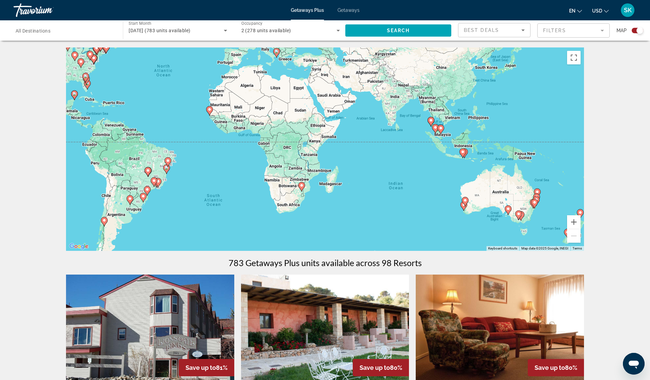
click at [210, 110] on image "Main content" at bounding box center [210, 109] width 4 height 4
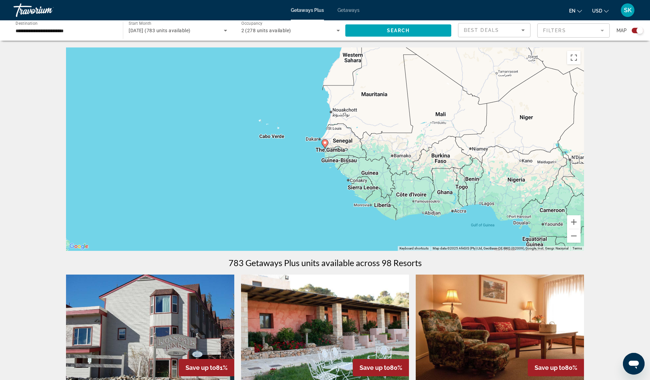
click at [326, 142] on image "Main content" at bounding box center [325, 143] width 4 height 4
type input "**********"
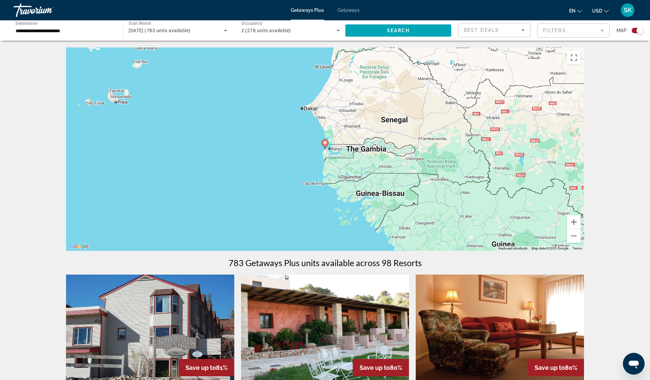
click at [326, 142] on image "Main content" at bounding box center [325, 143] width 4 height 4
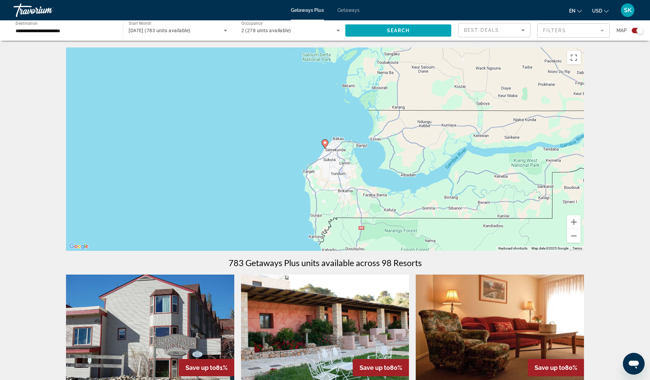
click at [326, 142] on image "Main content" at bounding box center [325, 143] width 4 height 4
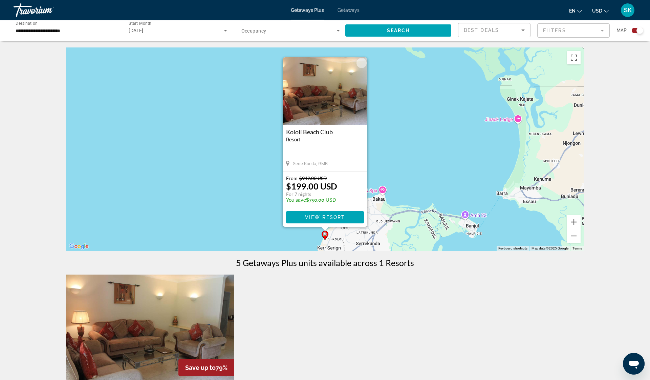
click at [443, 176] on div "To activate drag with keyboard, press Alt + Enter. Once in keyboard drag state,…" at bounding box center [325, 148] width 518 height 203
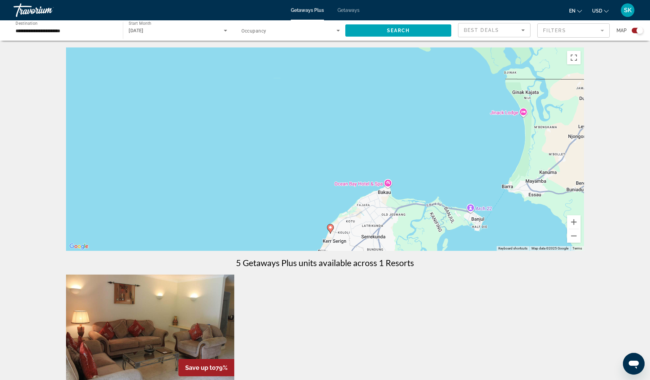
drag, startPoint x: 194, startPoint y: 189, endPoint x: 197, endPoint y: 183, distance: 7.1
click at [197, 183] on div "To activate drag with keyboard, press Alt + Enter. Once in keyboard drag state,…" at bounding box center [325, 148] width 518 height 203
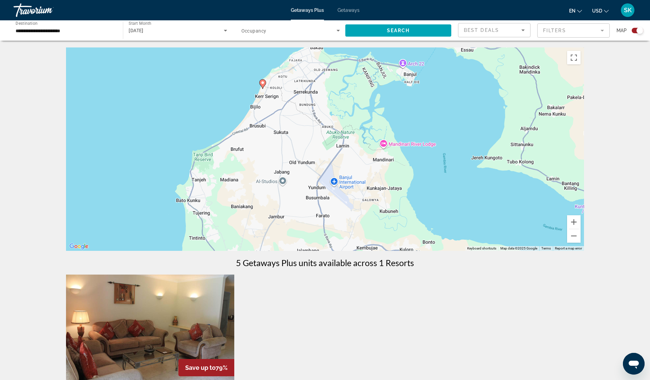
drag, startPoint x: 237, startPoint y: 195, endPoint x: 159, endPoint y: 64, distance: 152.3
click at [159, 65] on div "To activate drag with keyboard, press Alt + Enter. Once in keyboard drag state,…" at bounding box center [325, 148] width 518 height 203
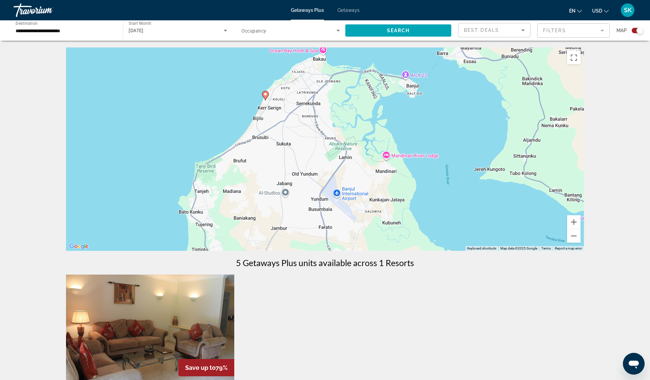
drag, startPoint x: 148, startPoint y: 83, endPoint x: 152, endPoint y: 99, distance: 17.0
click at [152, 99] on div "To activate drag with keyboard, press Alt + Enter. Once in keyboard drag state,…" at bounding box center [325, 148] width 518 height 203
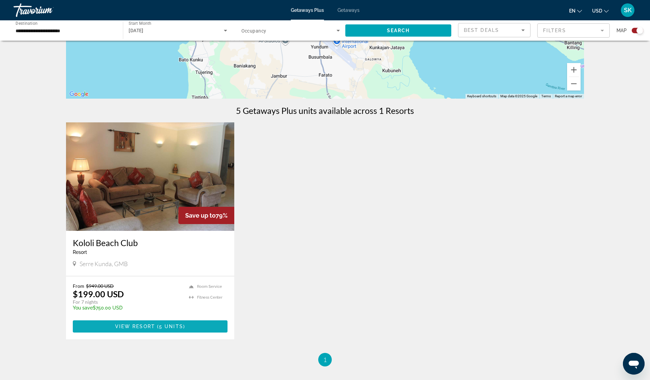
scroll to position [152, 0]
click at [150, 325] on span "View Resort" at bounding box center [135, 326] width 40 height 5
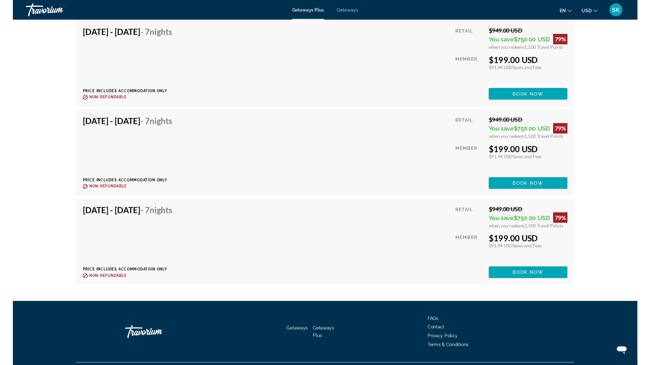
scroll to position [1344, 0]
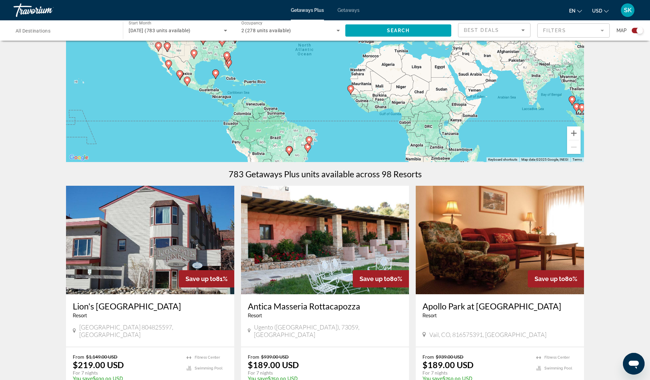
scroll to position [88, 0]
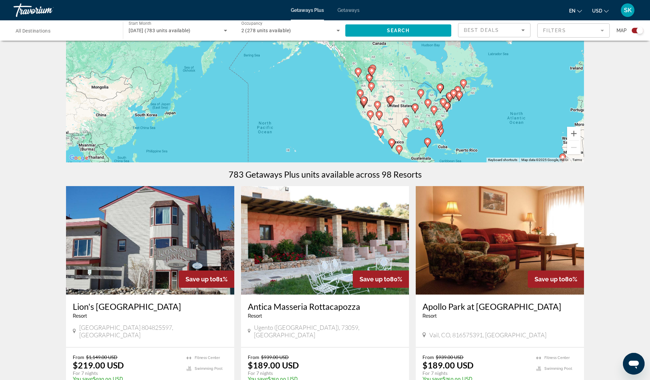
drag, startPoint x: 202, startPoint y: 95, endPoint x: 400, endPoint y: 162, distance: 209.5
click at [400, 162] on div "To activate drag with keyboard, press Alt + Enter. Once in keyboard drag state,…" at bounding box center [325, 60] width 518 height 203
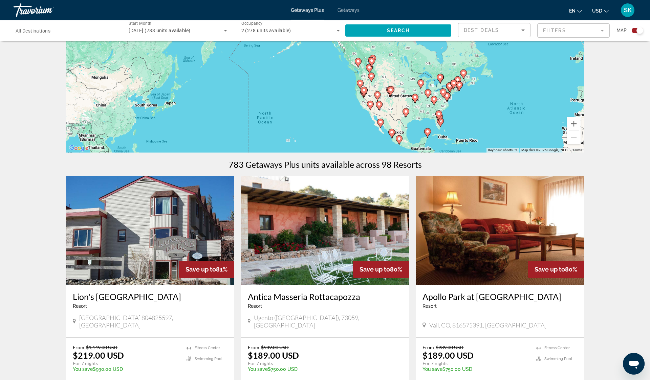
scroll to position [98, 0]
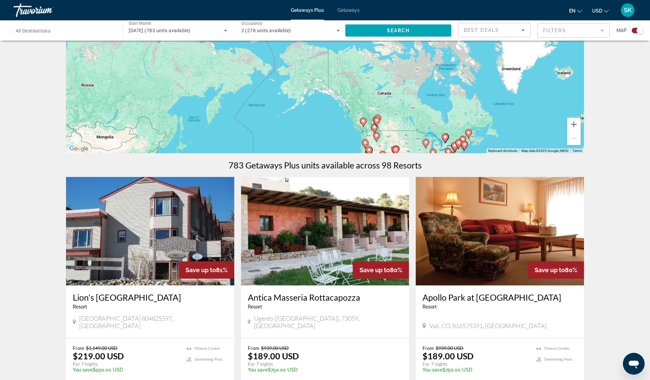
drag, startPoint x: 307, startPoint y: 101, endPoint x: 312, endPoint y: 160, distance: 59.8
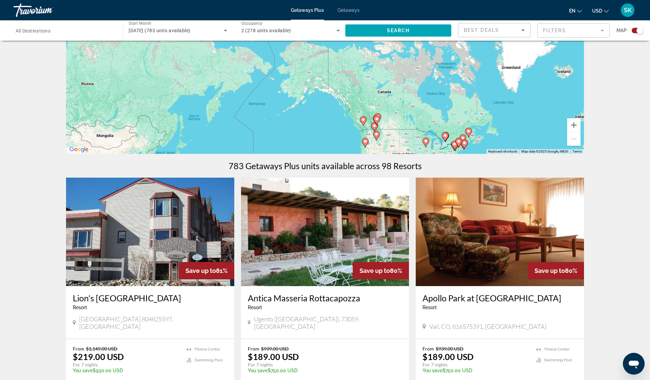
scroll to position [98, 0]
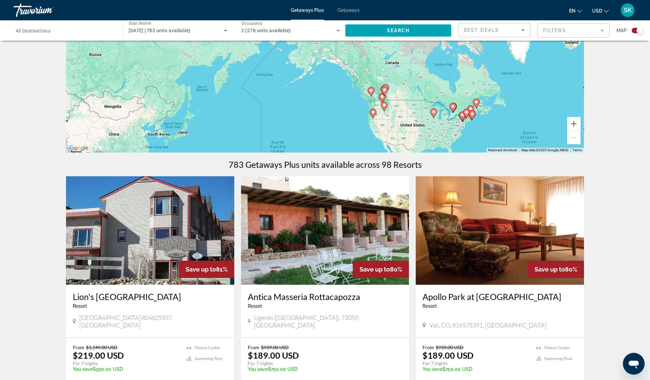
drag, startPoint x: 292, startPoint y: 135, endPoint x: 301, endPoint y: 103, distance: 33.5
click at [301, 103] on div "To activate drag with keyboard, press Alt + Enter. Once in keyboard drag state,…" at bounding box center [325, 50] width 518 height 203
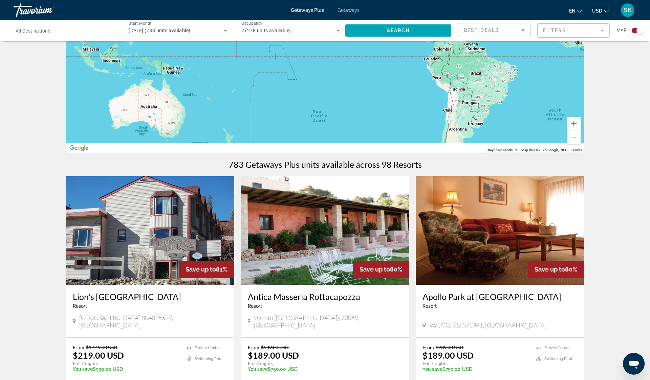
drag, startPoint x: 311, startPoint y: 93, endPoint x: 278, endPoint y: -27, distance: 124.7
click at [278, 0] on html "Skip to main content Getaways Plus Getaways en English Español Français Italian…" at bounding box center [325, 92] width 650 height 380
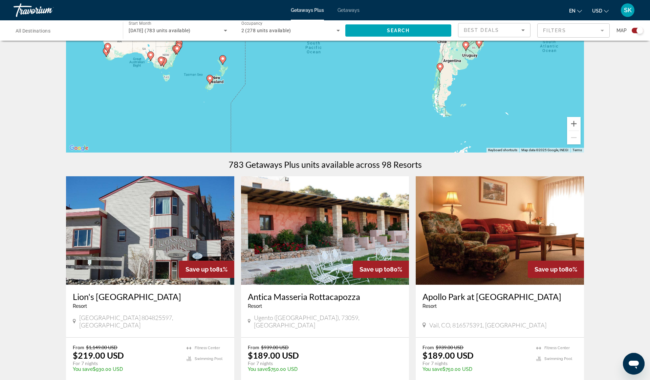
drag, startPoint x: 314, startPoint y: 91, endPoint x: 312, endPoint y: 26, distance: 64.7
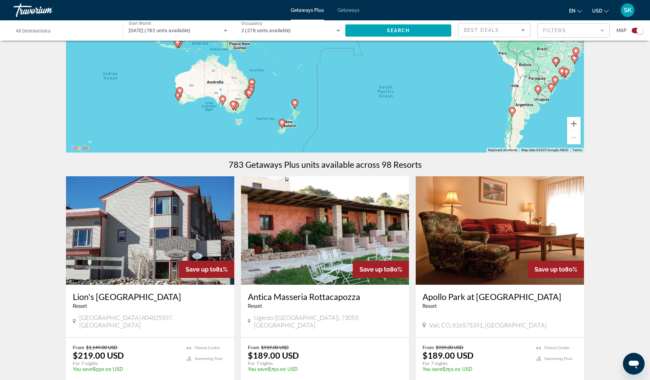
drag, startPoint x: 151, startPoint y: 105, endPoint x: 226, endPoint y: 150, distance: 86.7
click at [226, 150] on div "To activate drag with keyboard, press Alt + Enter. Once in keyboard drag state,…" at bounding box center [325, 50] width 518 height 203
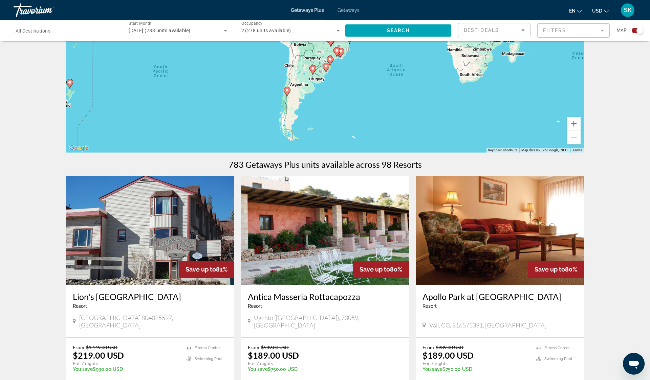
drag, startPoint x: 379, startPoint y: 113, endPoint x: 150, endPoint y: 92, distance: 230.2
click at [150, 92] on div "To activate drag with keyboard, press Alt + Enter. Once in keyboard drag state,…" at bounding box center [325, 50] width 518 height 203
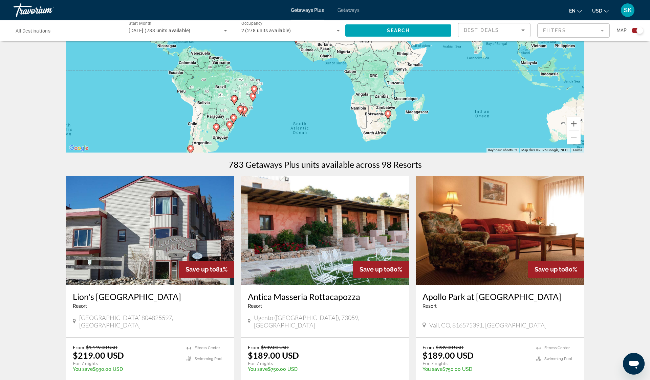
drag, startPoint x: 424, startPoint y: 81, endPoint x: 332, endPoint y: 143, distance: 110.7
click at [347, 141] on div "To activate drag with keyboard, press Alt + Enter. Once in keyboard drag state,…" at bounding box center [325, 50] width 518 height 203
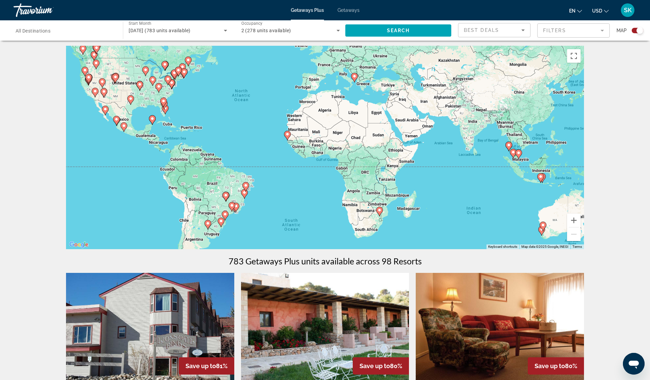
scroll to position [0, 0]
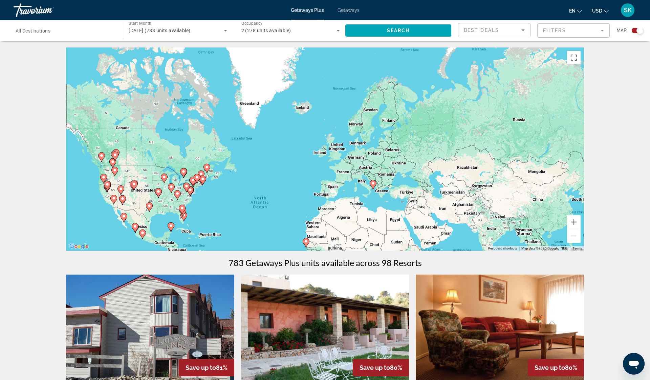
drag, startPoint x: 267, startPoint y: 117, endPoint x: 286, endPoint y: 223, distance: 108.3
click at [286, 223] on div "To activate drag with keyboard, press Alt + Enter. Once in keyboard drag state,…" at bounding box center [325, 148] width 518 height 203
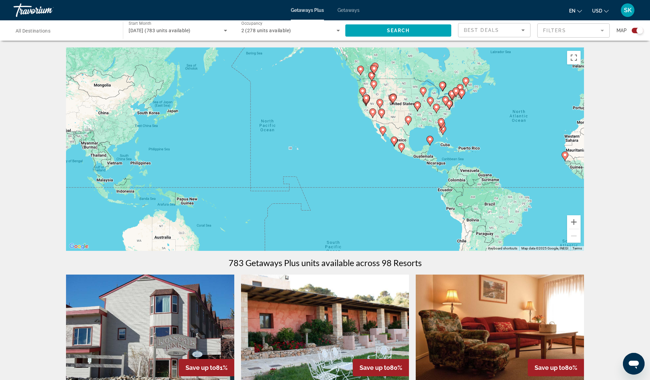
drag, startPoint x: 268, startPoint y: 211, endPoint x: 529, endPoint y: 124, distance: 275.6
click at [529, 124] on div "To activate drag with keyboard, press Alt + Enter. Once in keyboard drag state,…" at bounding box center [325, 148] width 518 height 203
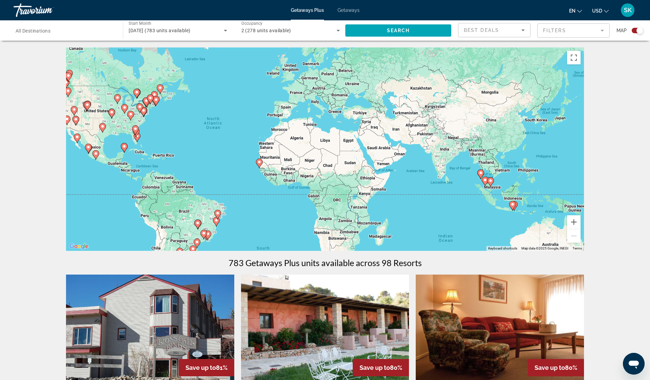
drag, startPoint x: 529, startPoint y: 124, endPoint x: 219, endPoint y: 134, distance: 310.5
click at [219, 134] on div "To activate drag with keyboard, press Alt + Enter. Once in keyboard drag state,…" at bounding box center [325, 148] width 518 height 203
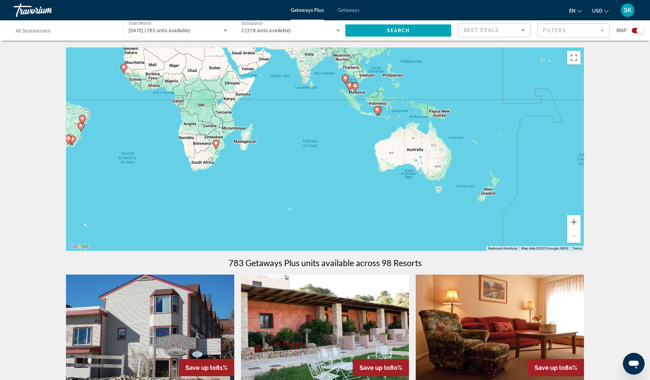
drag, startPoint x: 461, startPoint y: 183, endPoint x: 332, endPoint y: 82, distance: 164.4
click at [332, 82] on div "To activate drag with keyboard, press Alt + Enter. Once in keyboard drag state,…" at bounding box center [325, 148] width 518 height 203
click at [453, 148] on image "Main content" at bounding box center [452, 149] width 4 height 4
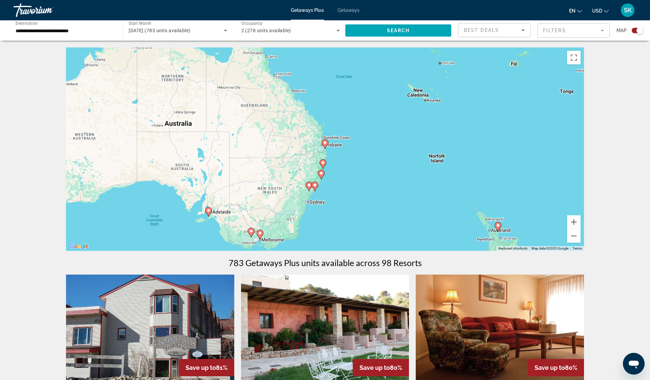
click at [209, 211] on image "Main content" at bounding box center [209, 210] width 4 height 4
type input "**********"
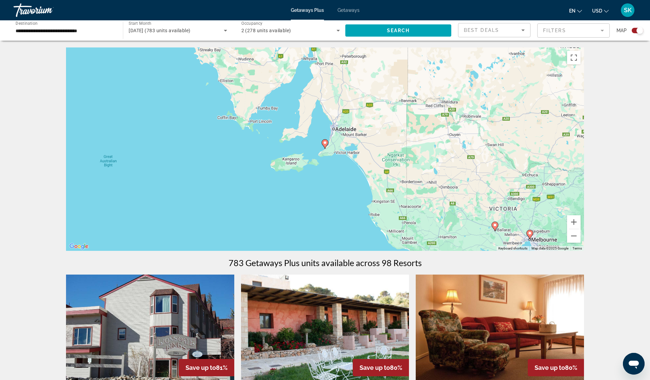
click at [326, 144] on image "Main content" at bounding box center [325, 143] width 4 height 4
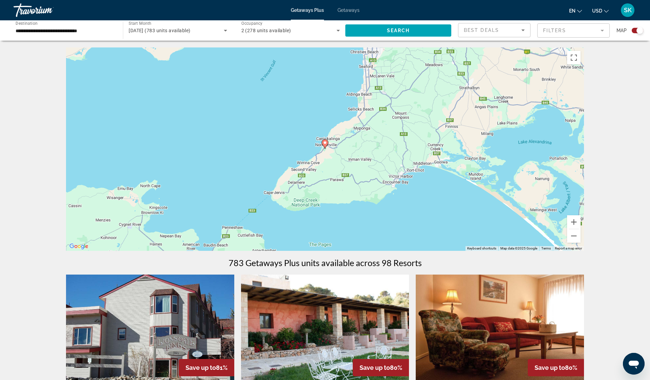
click at [327, 142] on image "Main content" at bounding box center [325, 143] width 4 height 4
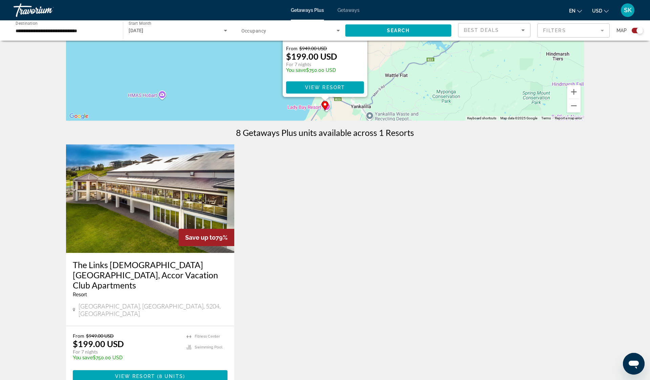
scroll to position [133, 0]
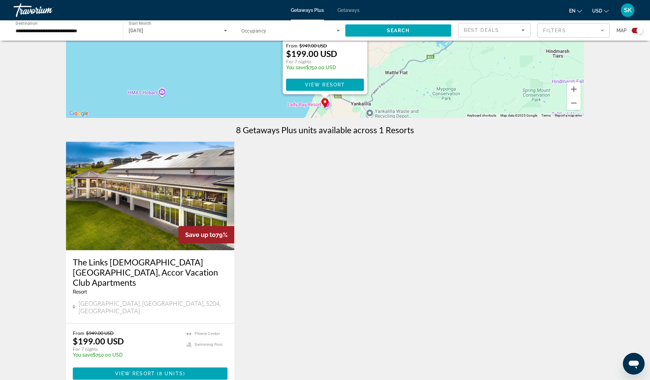
click at [319, 314] on div "Save up to 79% The Links Lady Bay, Accor Vacation Club Apartments Resort - This…" at bounding box center [325, 271] width 525 height 258
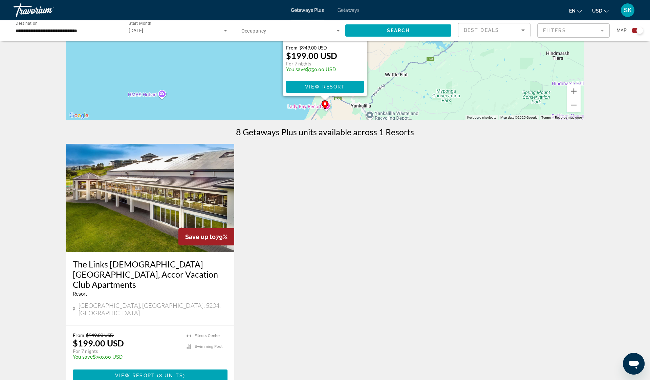
scroll to position [0, 0]
